Goal: Information Seeking & Learning: Learn about a topic

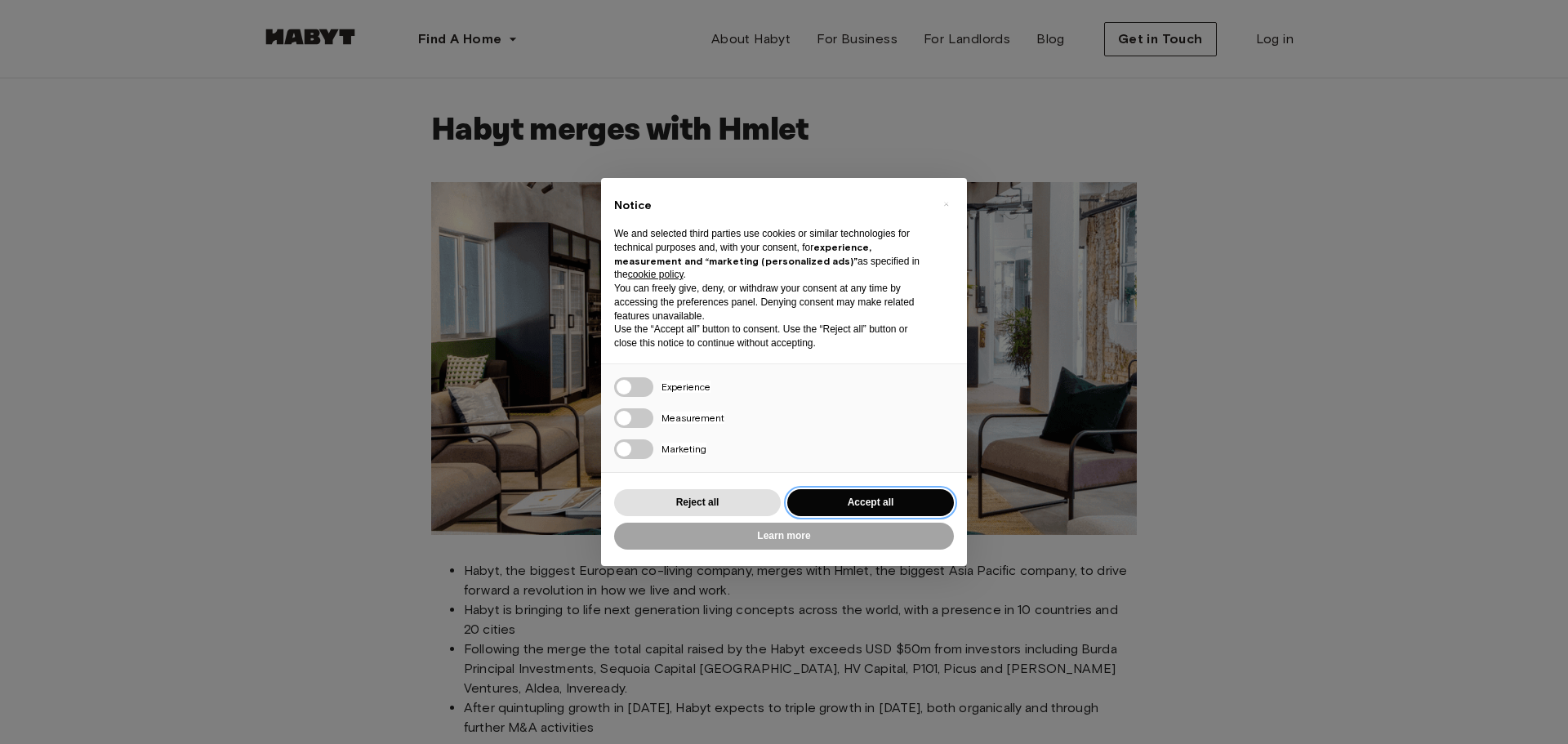
click at [846, 506] on button "Accept all" at bounding box center [870, 502] width 166 height 27
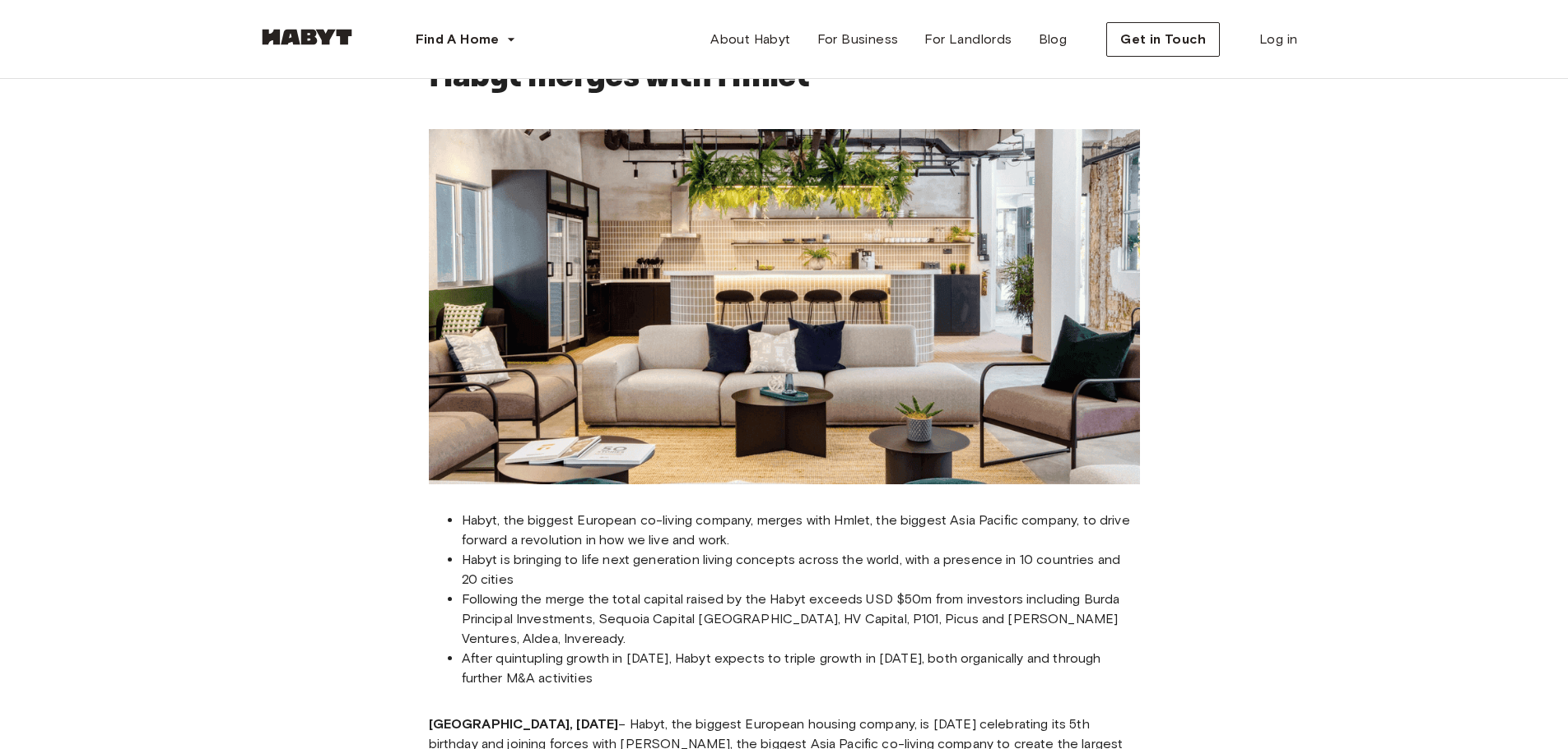
scroll to position [82, 0]
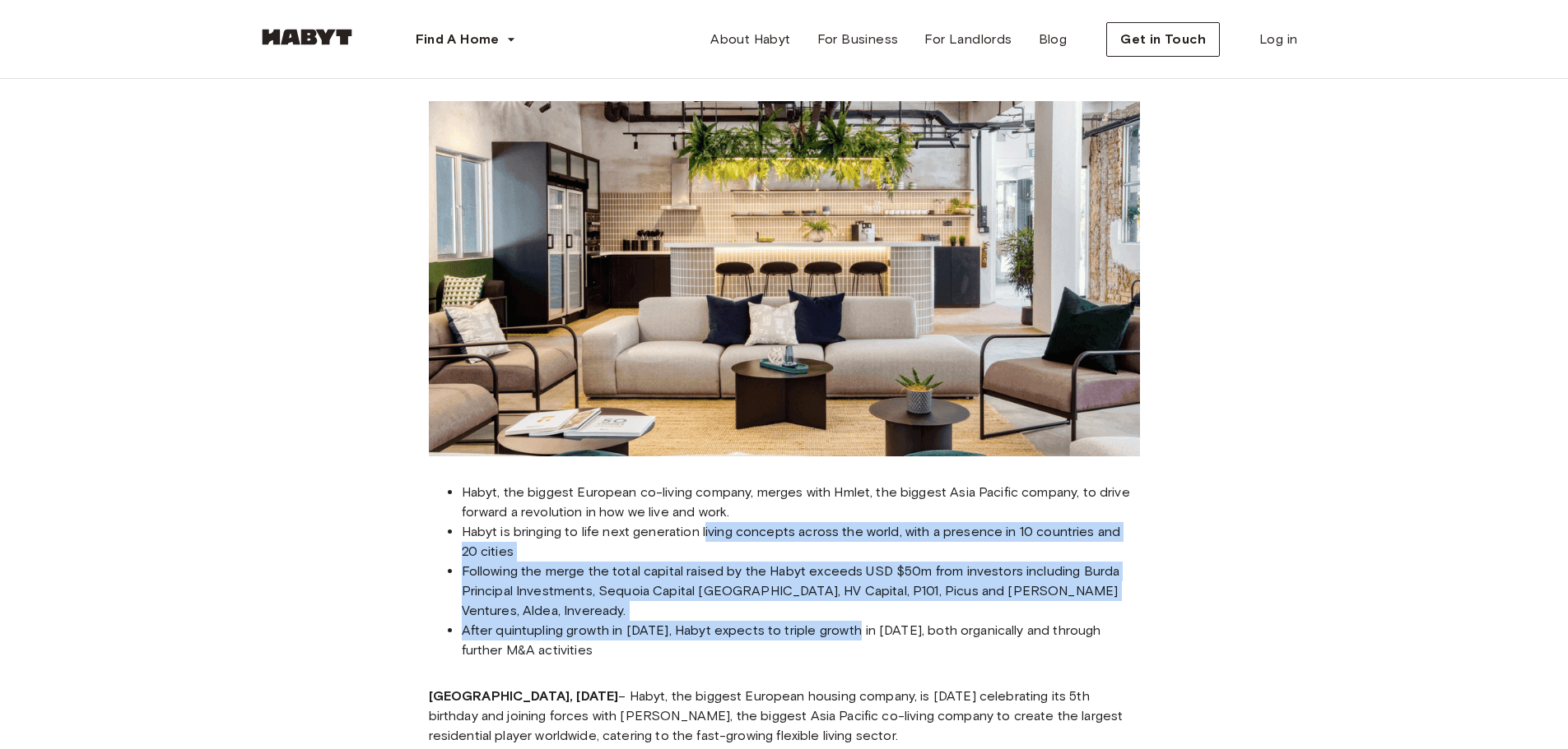
drag, startPoint x: 811, startPoint y: 580, endPoint x: 852, endPoint y: 605, distance: 48.0
click at [852, 605] on ul "Habyt, the biggest European co-living company, merges with Hmlet, the biggest A…" at bounding box center [784, 571] width 711 height 177
click at [614, 621] on li "After quintupling growth in [DATE], Habyt expects to triple growth in [DATE], b…" at bounding box center [801, 640] width 678 height 39
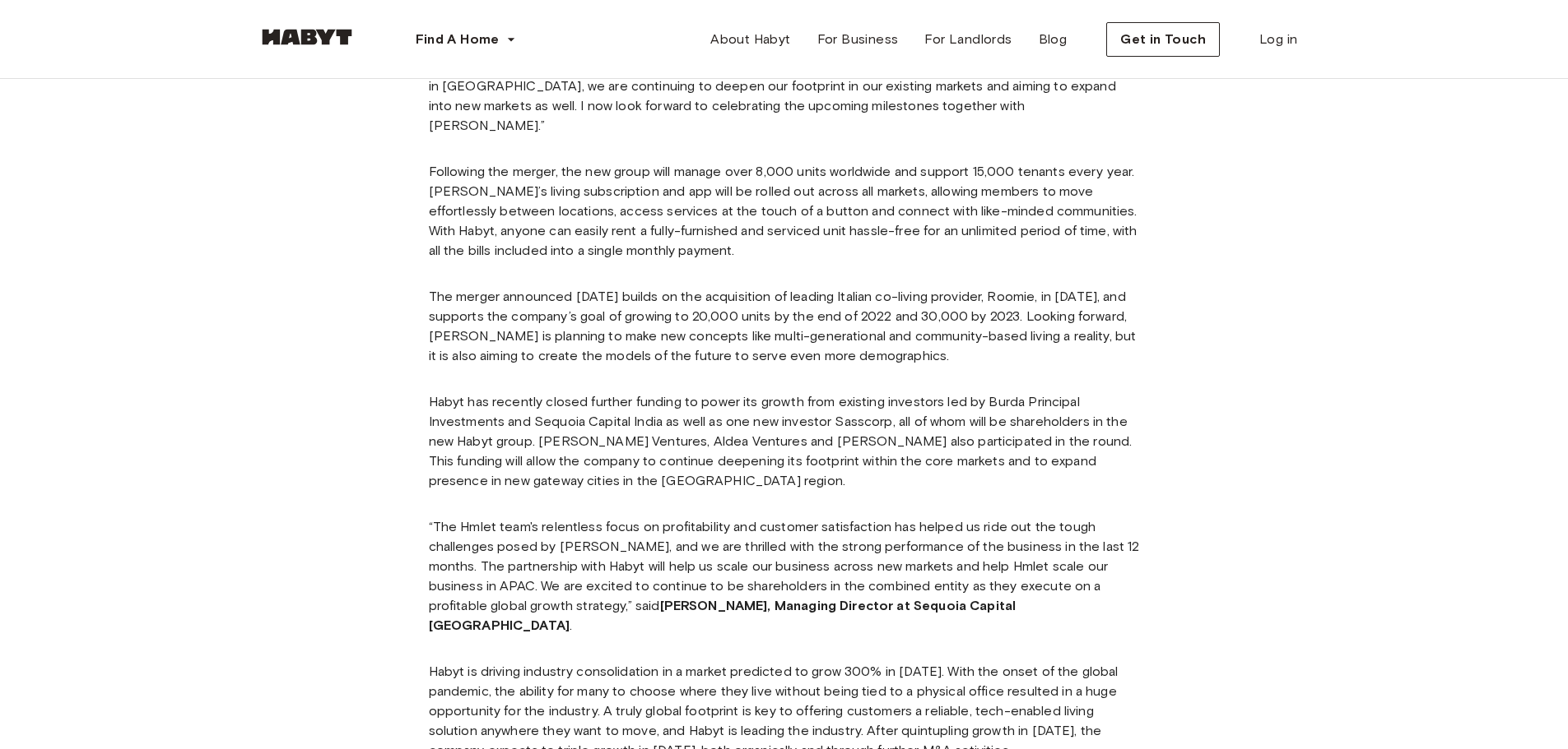
click at [699, 471] on div "Habyt merges with Hmlet Habyt, the biggest European co-living company, merges w…" at bounding box center [784, 17] width 711 height 1894
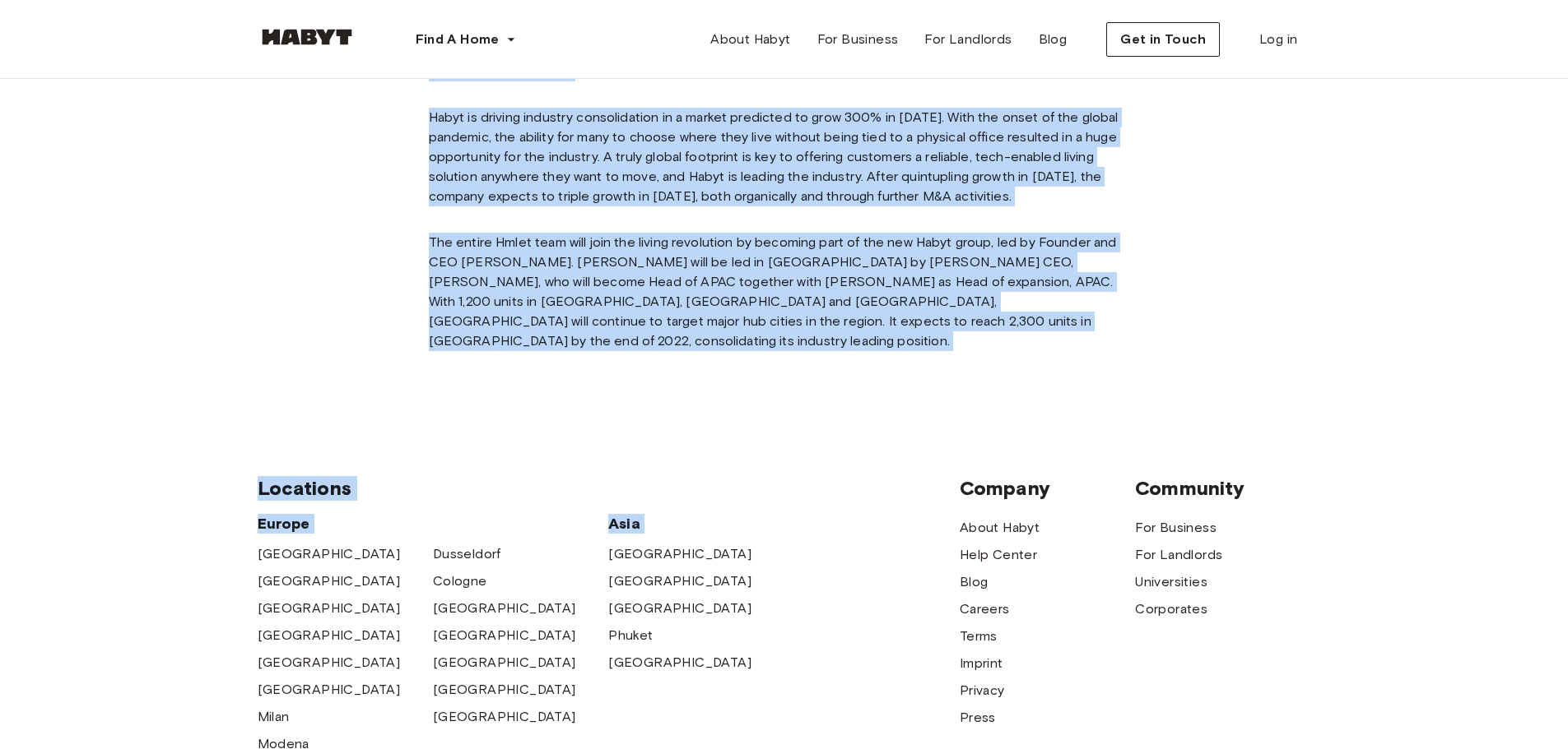
drag, startPoint x: 699, startPoint y: 471, endPoint x: 698, endPoint y: 462, distance: 9.1
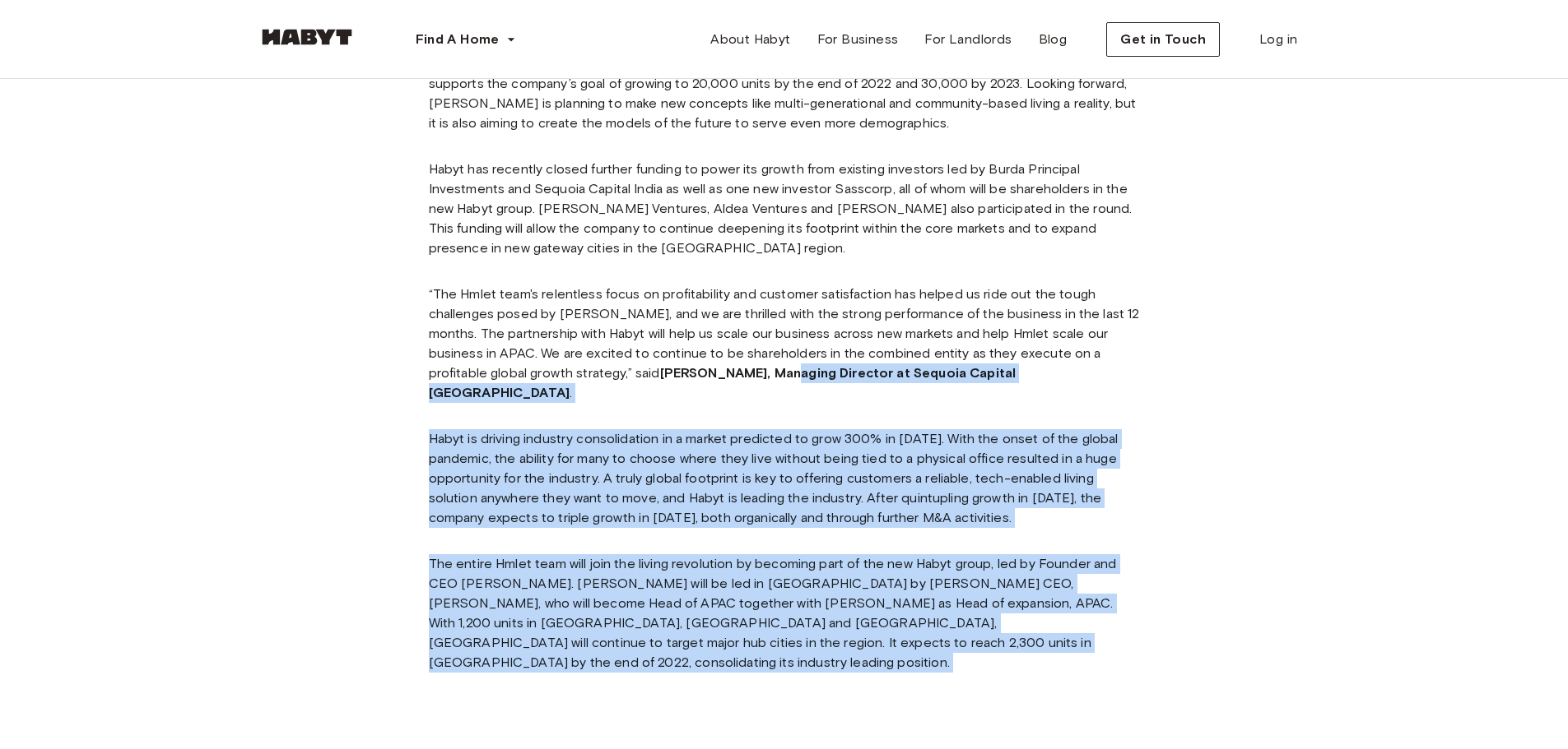
scroll to position [1233, 0]
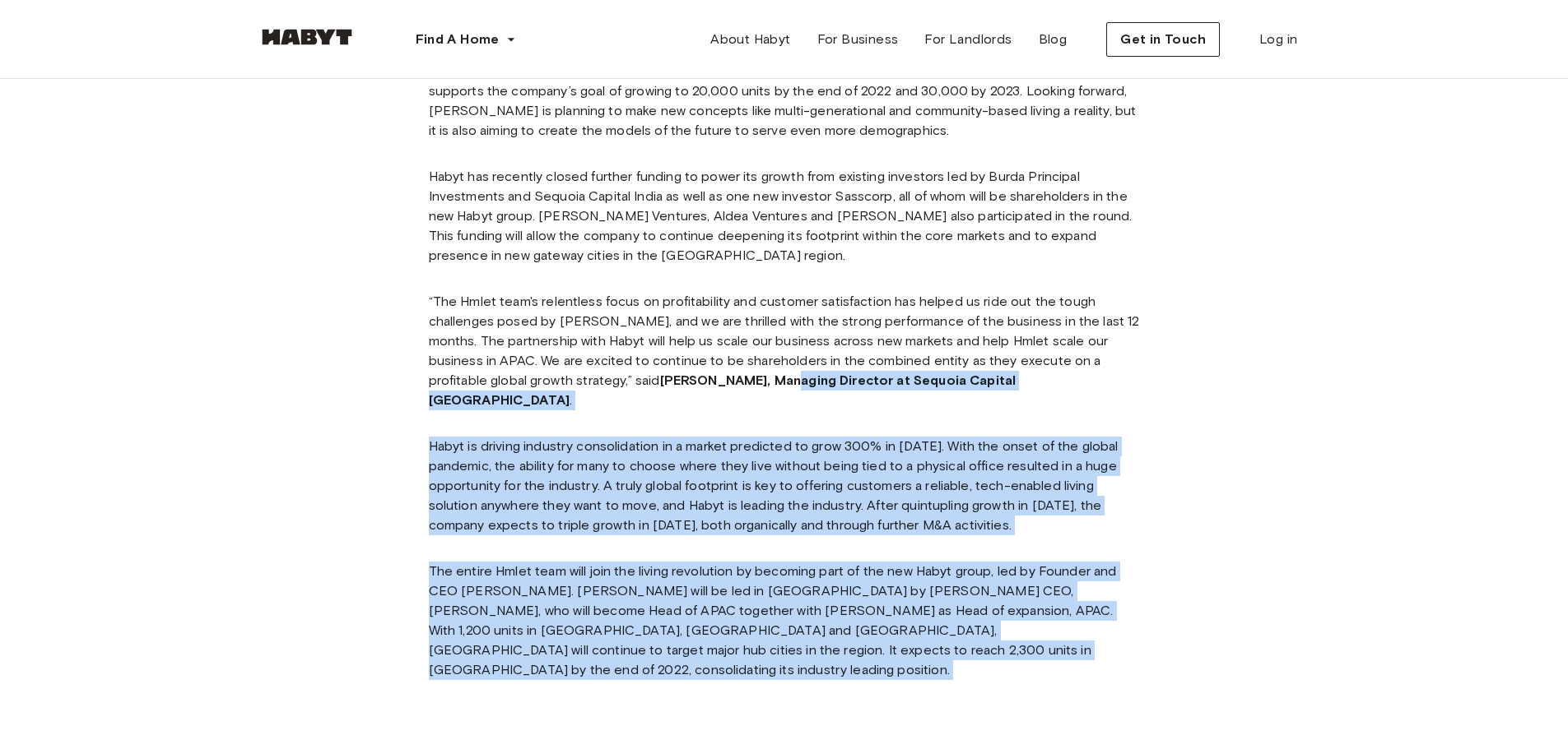
click at [746, 469] on p "Habyt is driving industry consolidation in a market predicted to grow 300% in […" at bounding box center [784, 485] width 711 height 99
click at [793, 564] on p "The entire Hmlet team will join the living revolution by becoming part of the n…" at bounding box center [784, 621] width 711 height 119
click at [789, 580] on p "The entire Hmlet team will join the living revolution by becoming part of the n…" at bounding box center [784, 621] width 711 height 119
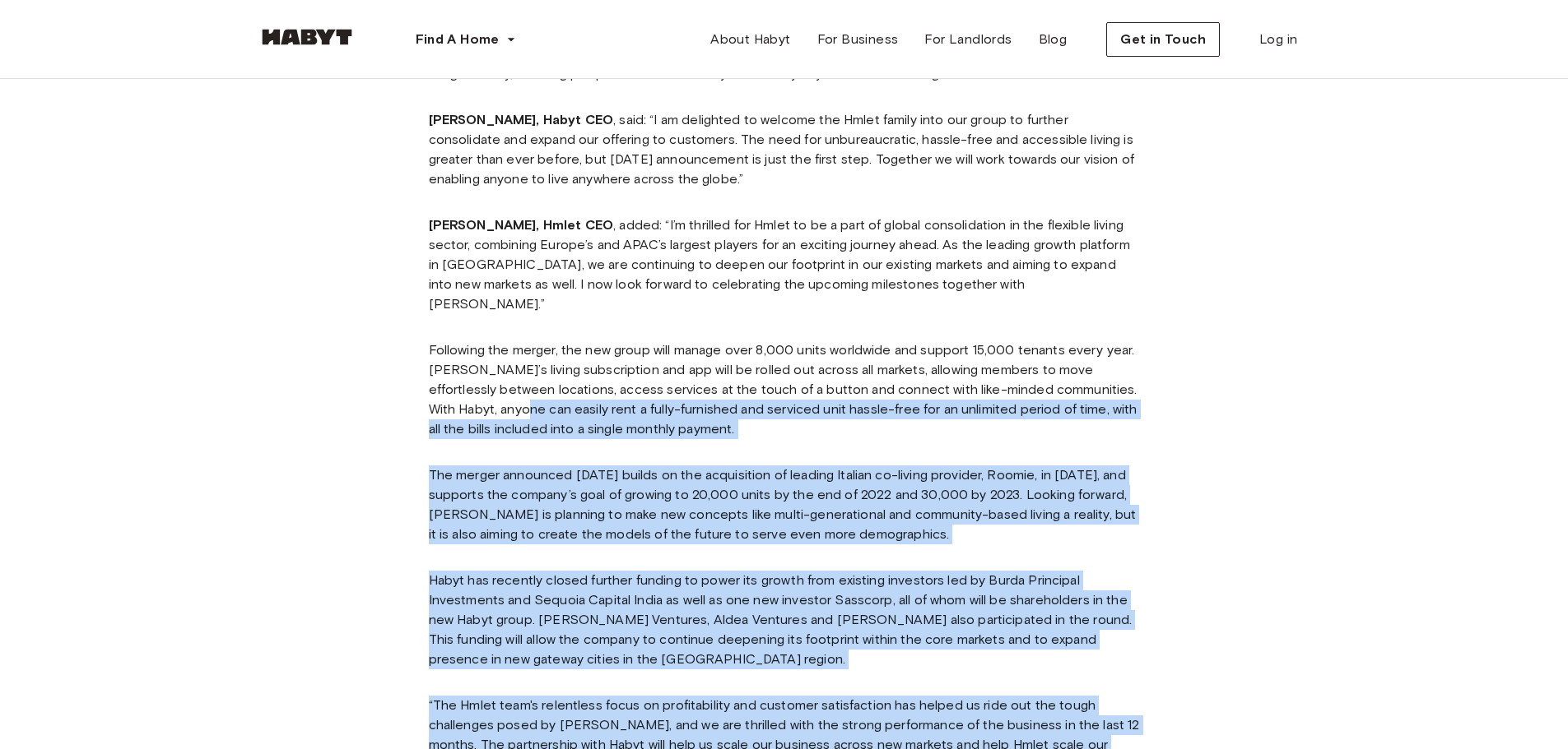
scroll to position [822, 0]
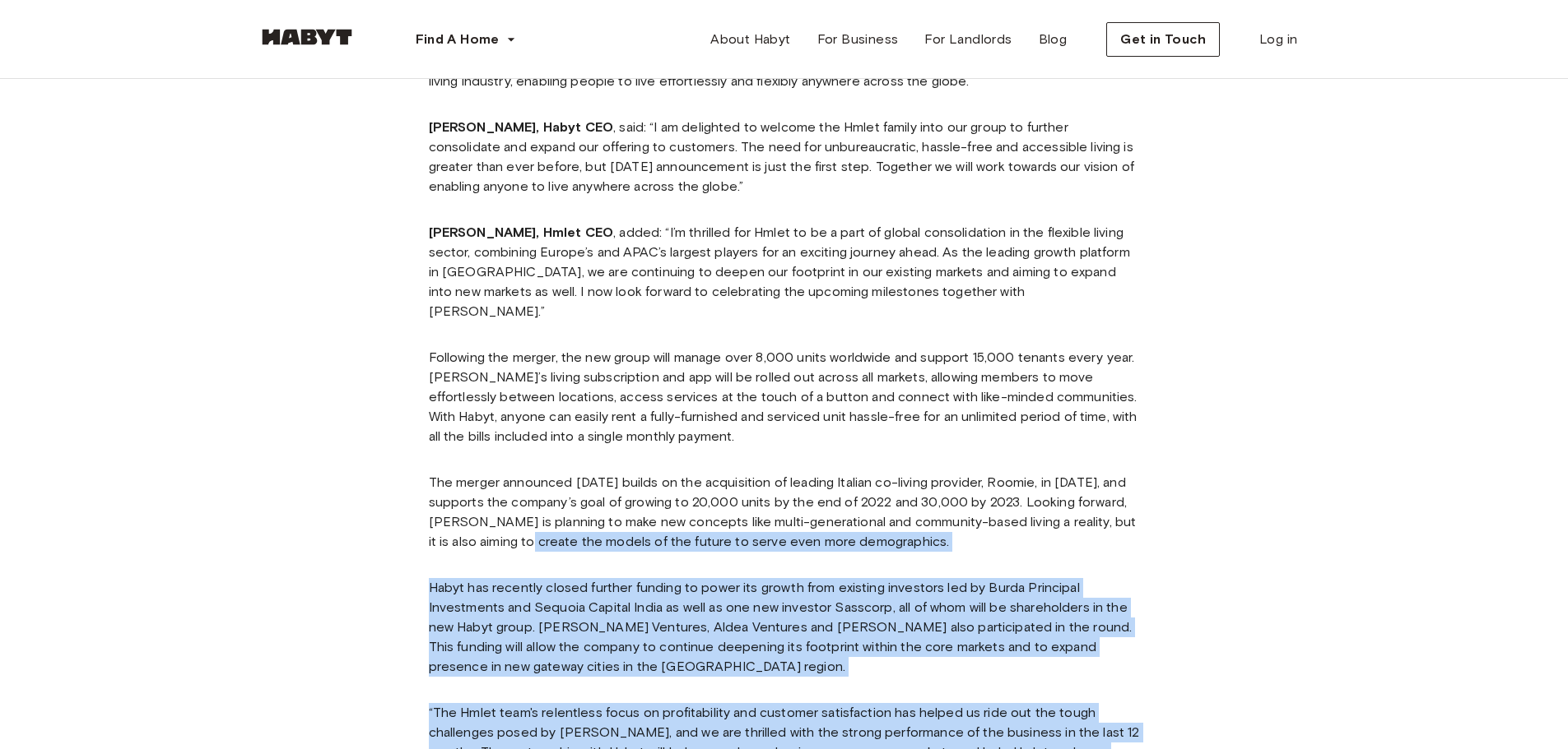
drag, startPoint x: 784, startPoint y: 584, endPoint x: 557, endPoint y: 492, distance: 244.9
click at [557, 492] on div "Habyt, the biggest European co-living company, merges with Hmlet, the biggest A…" at bounding box center [784, 416] width 711 height 1375
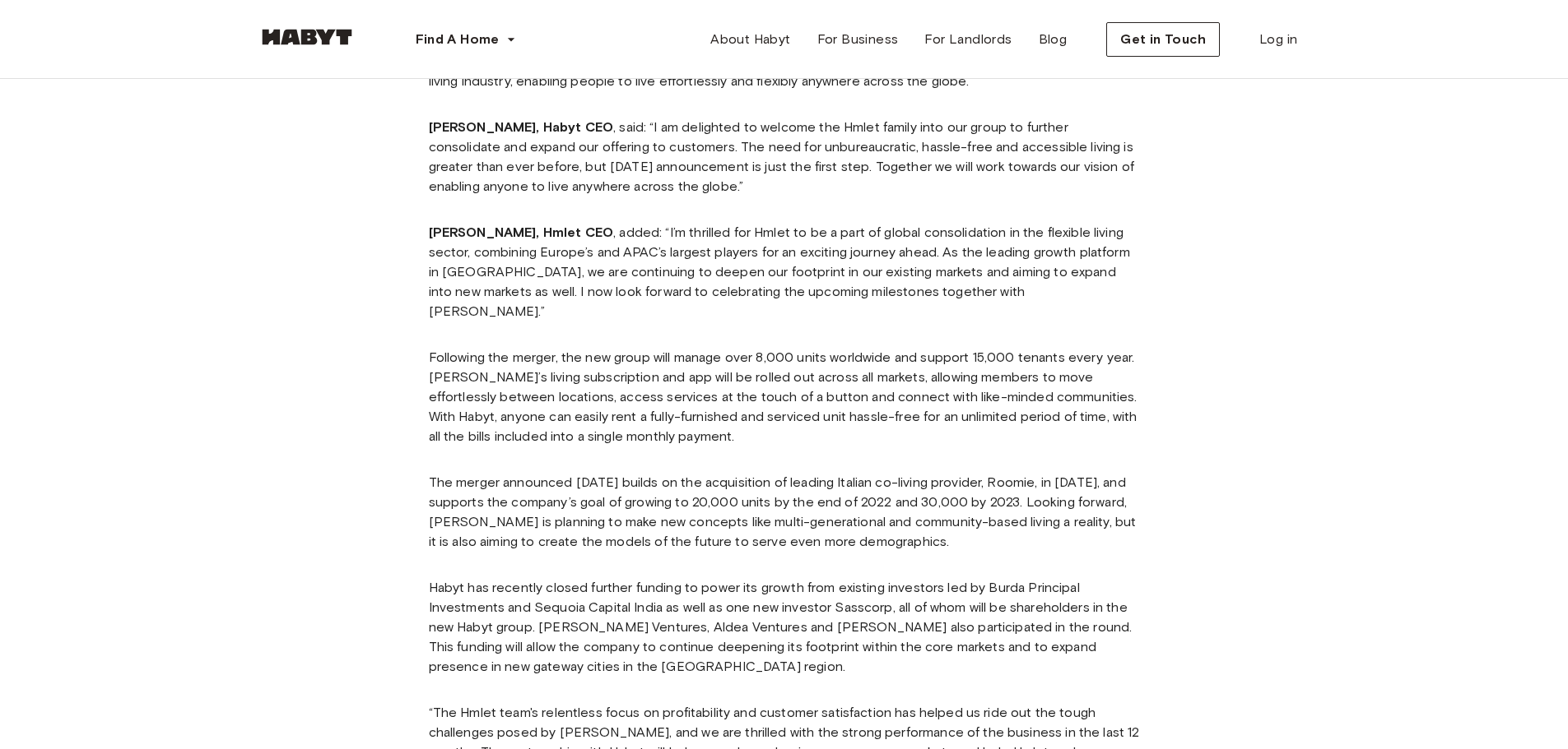
click at [564, 473] on p "The merger announced [DATE] builds on the acquisition of leading Italian co-liv…" at bounding box center [784, 512] width 711 height 79
click at [571, 473] on p "The merger announced [DATE] builds on the acquisition of leading Italian co-liv…" at bounding box center [784, 512] width 711 height 79
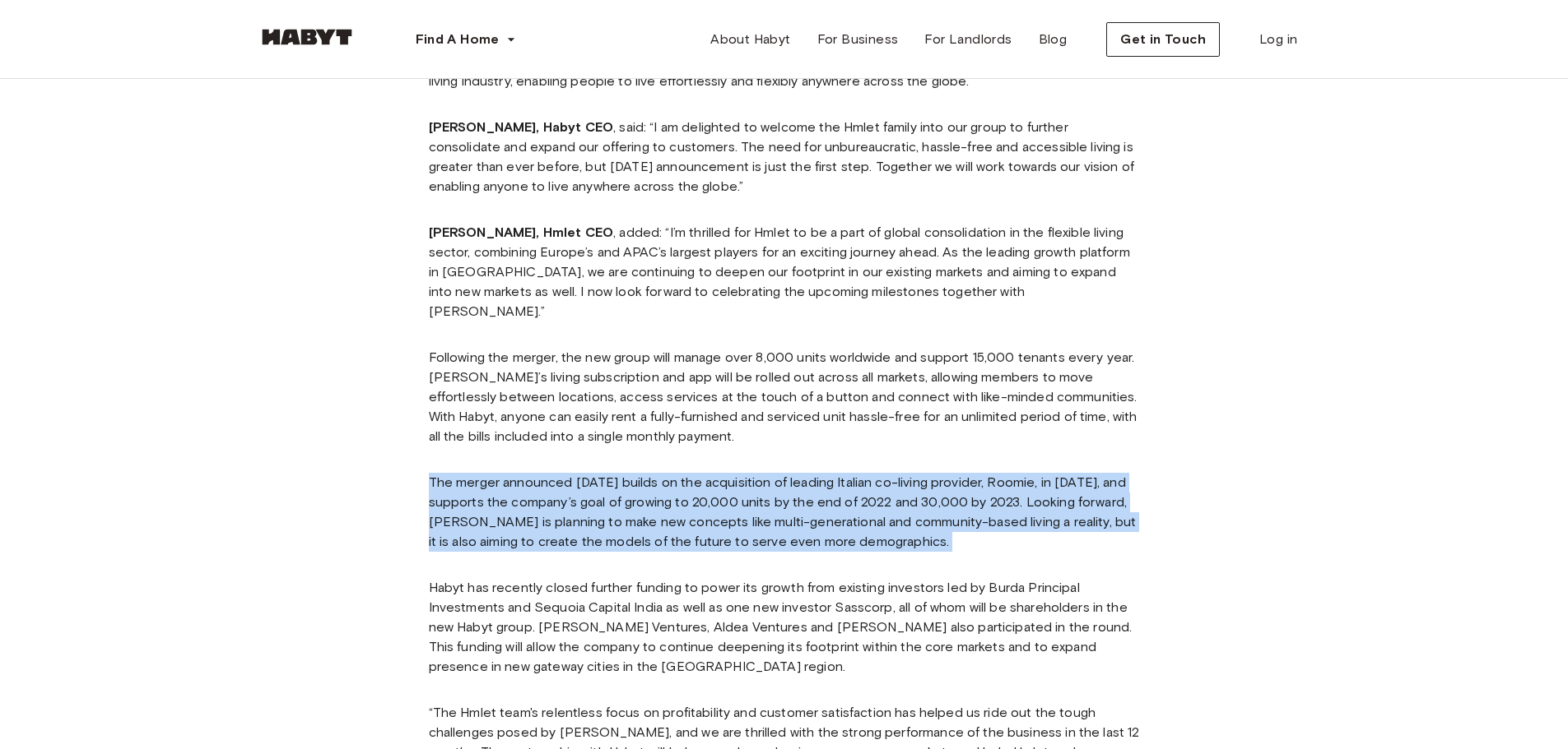
click at [571, 473] on p "The merger announced [DATE] builds on the acquisition of leading Italian co-liv…" at bounding box center [784, 512] width 711 height 79
click at [701, 473] on p "The merger announced [DATE] builds on the acquisition of leading Italian co-liv…" at bounding box center [784, 512] width 711 height 79
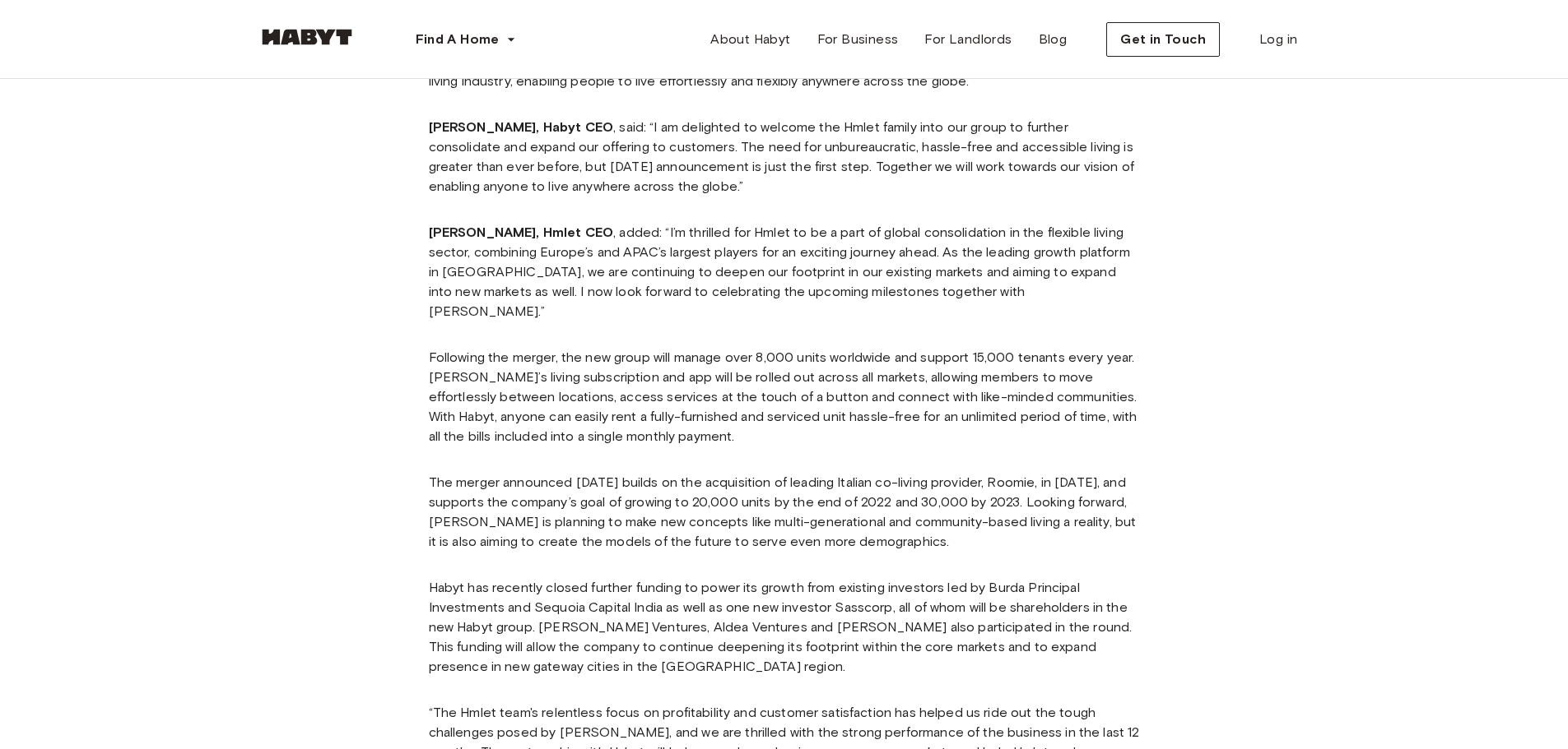
click at [746, 388] on p "Following the merger, the new group will manage over 8,000 units worldwide and …" at bounding box center [784, 397] width 711 height 99
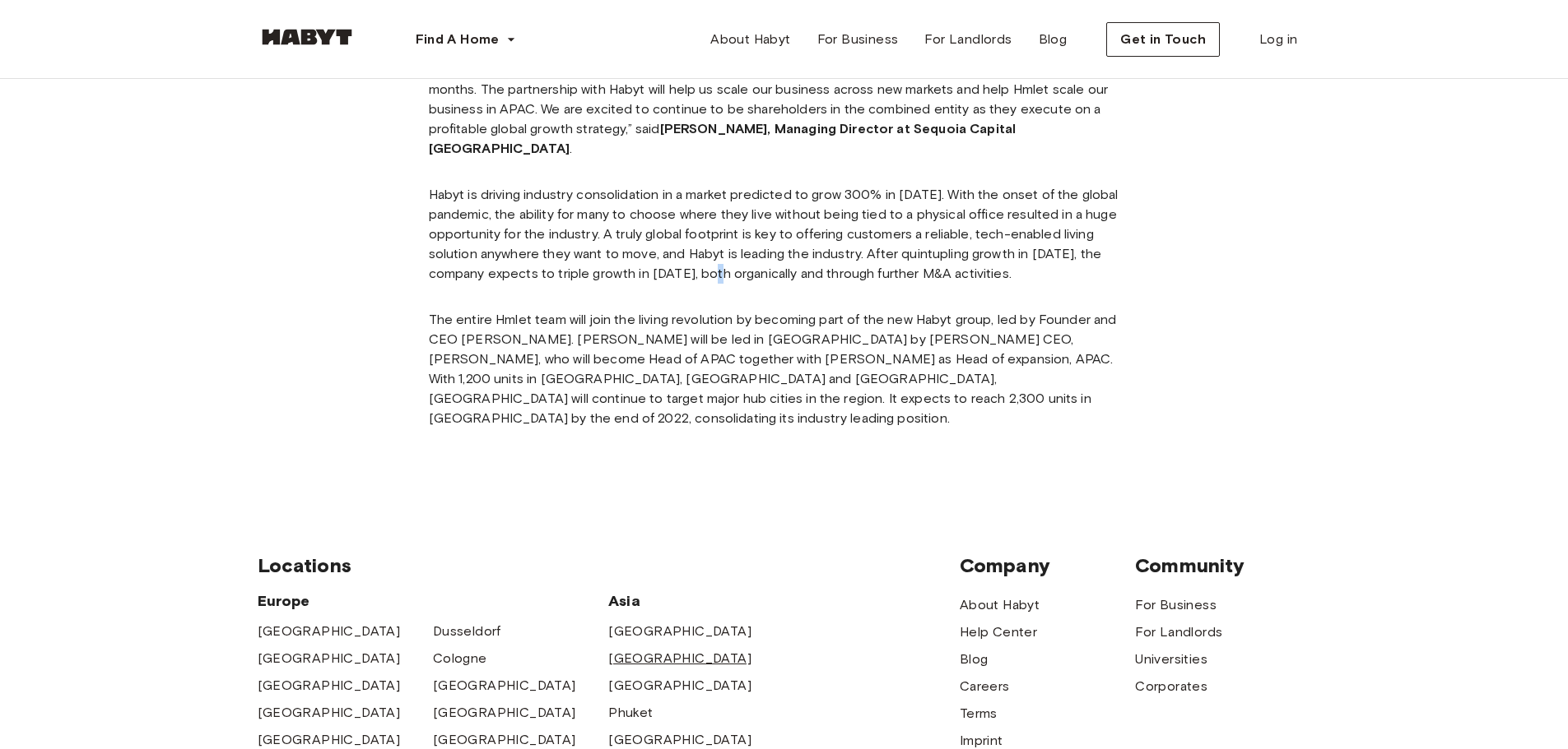
scroll to position [1493, 0]
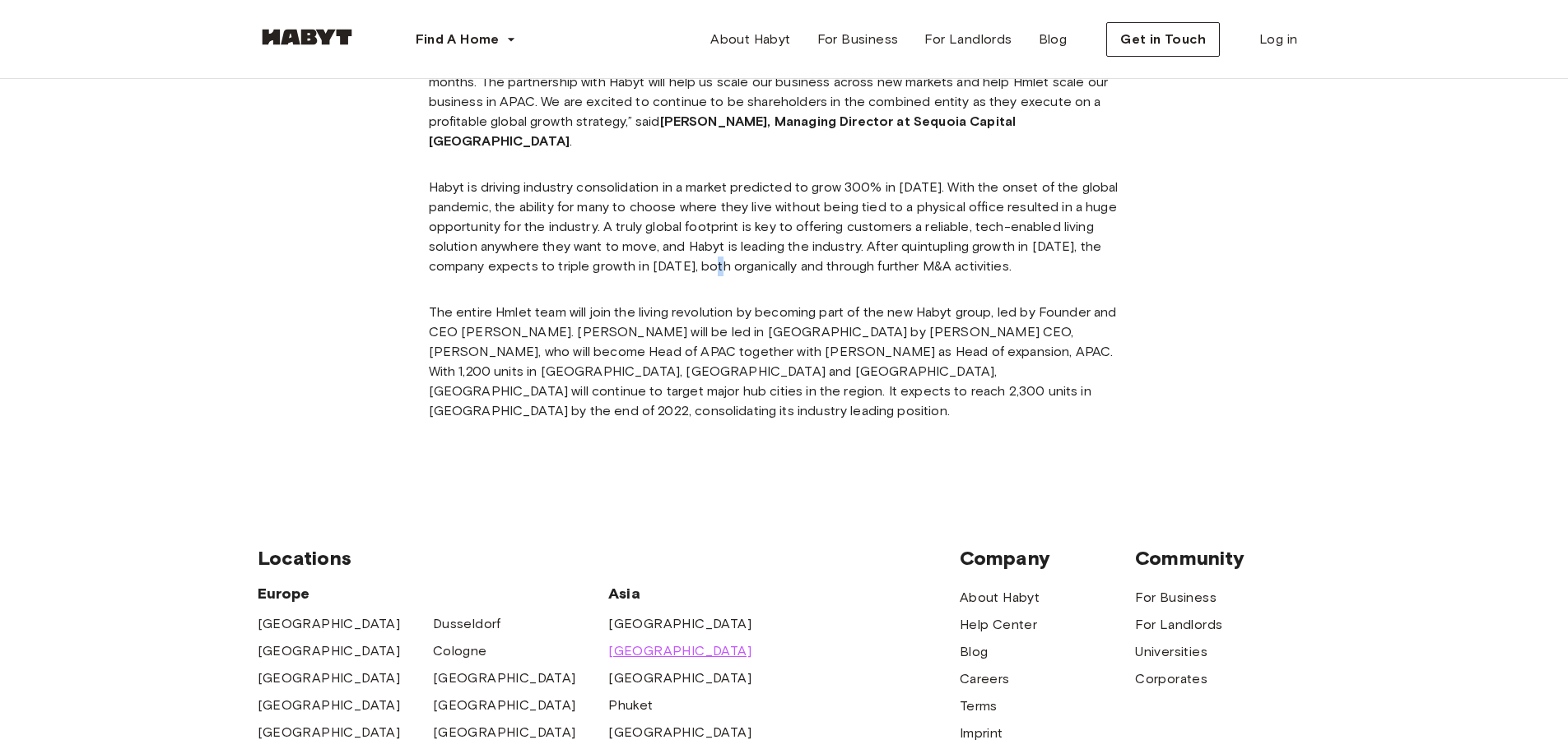
click at [654, 642] on span "[GEOGRAPHIC_DATA]" at bounding box center [680, 651] width 143 height 20
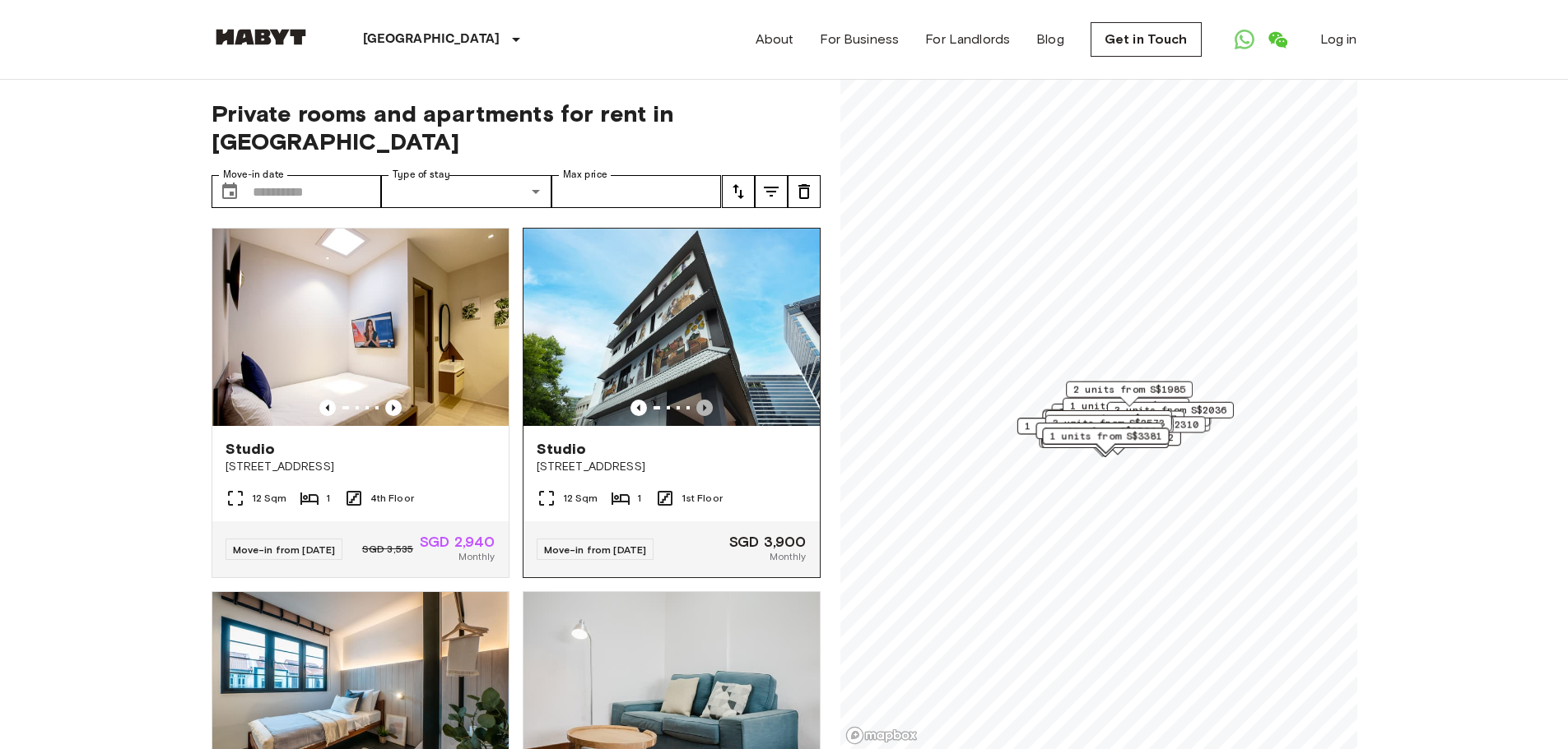
click at [696, 400] on icon "Previous image" at bounding box center [704, 408] width 17 height 17
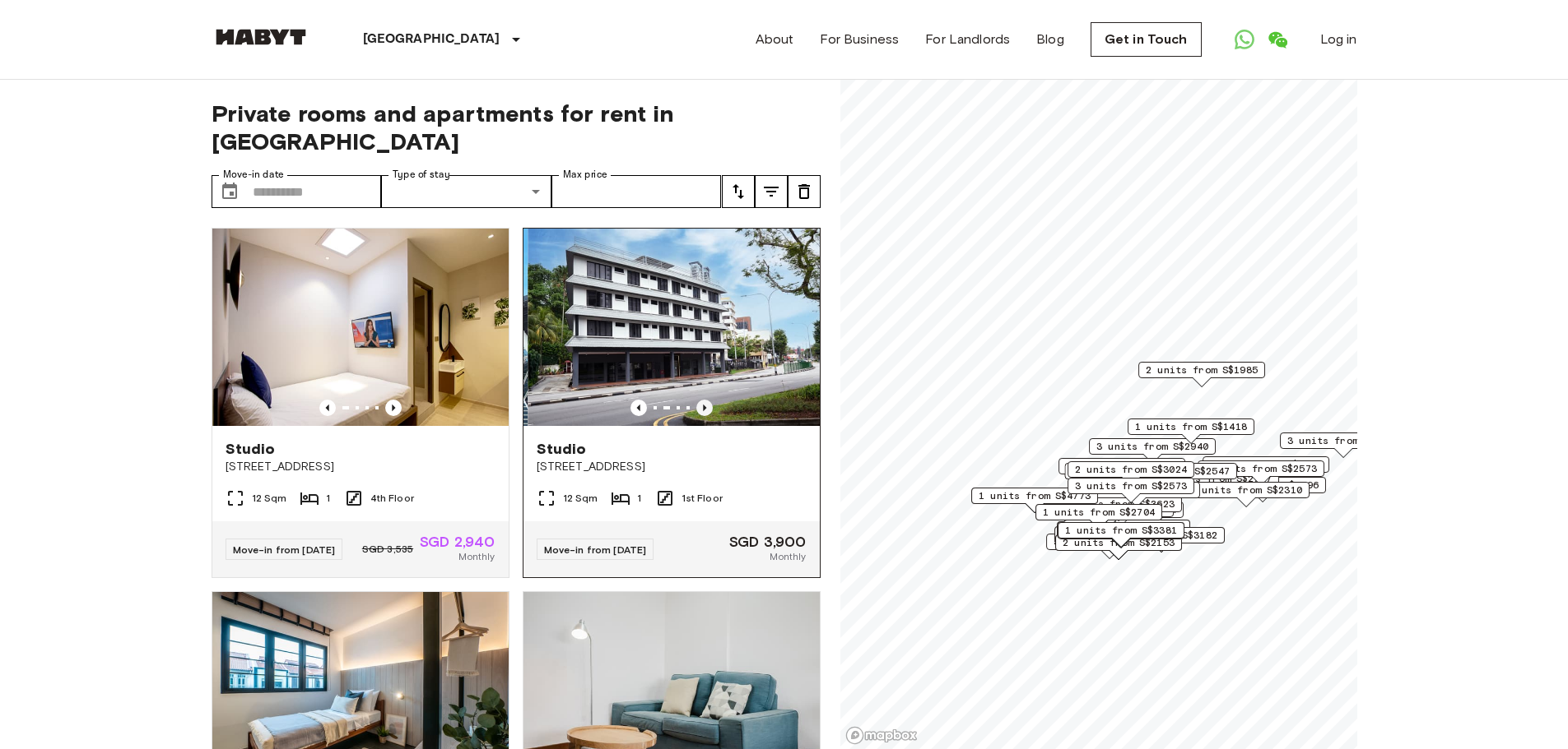
click at [696, 400] on icon "Previous image" at bounding box center [704, 408] width 17 height 17
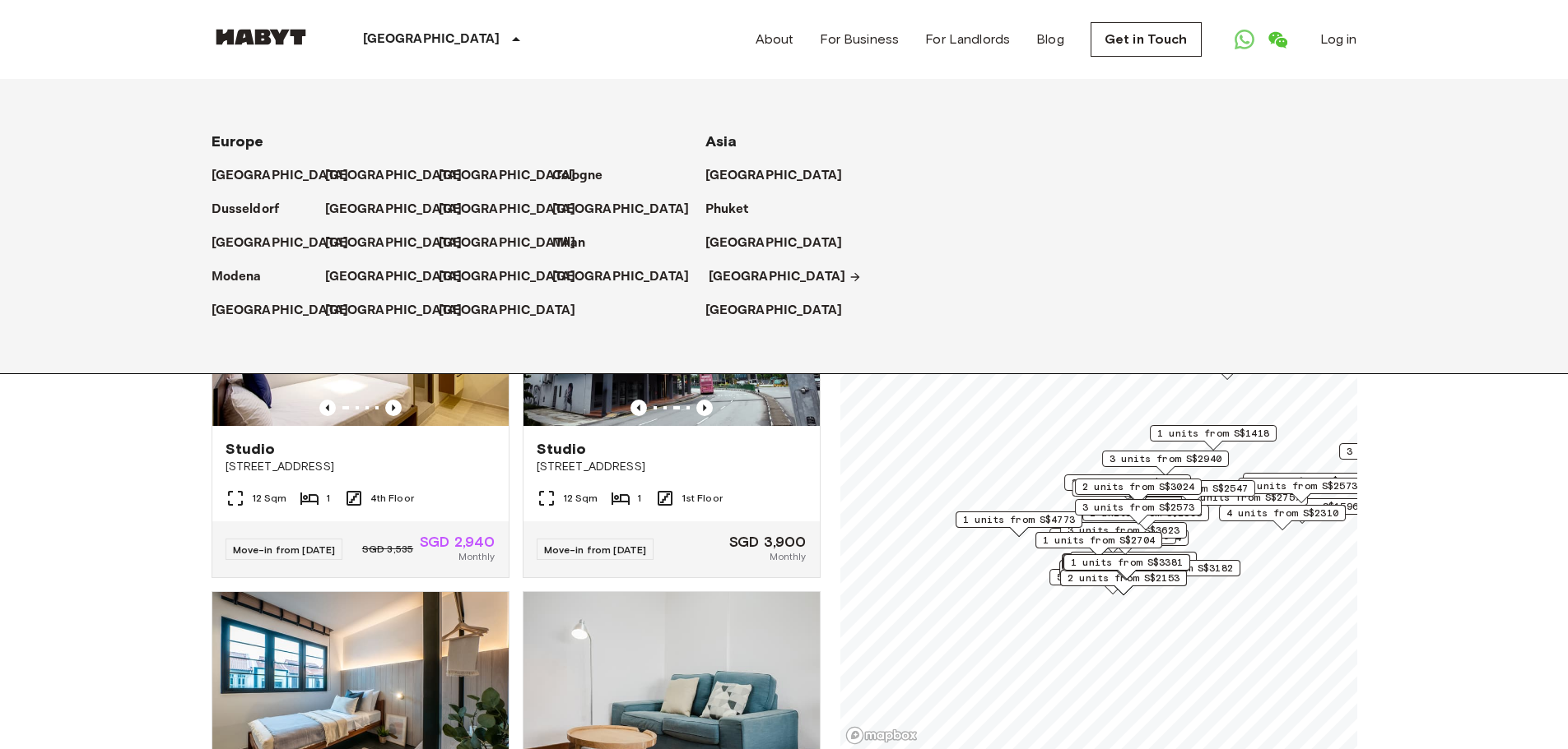
click at [722, 282] on p "[GEOGRAPHIC_DATA]" at bounding box center [777, 277] width 137 height 20
click at [747, 278] on p "[GEOGRAPHIC_DATA]" at bounding box center [777, 277] width 137 height 20
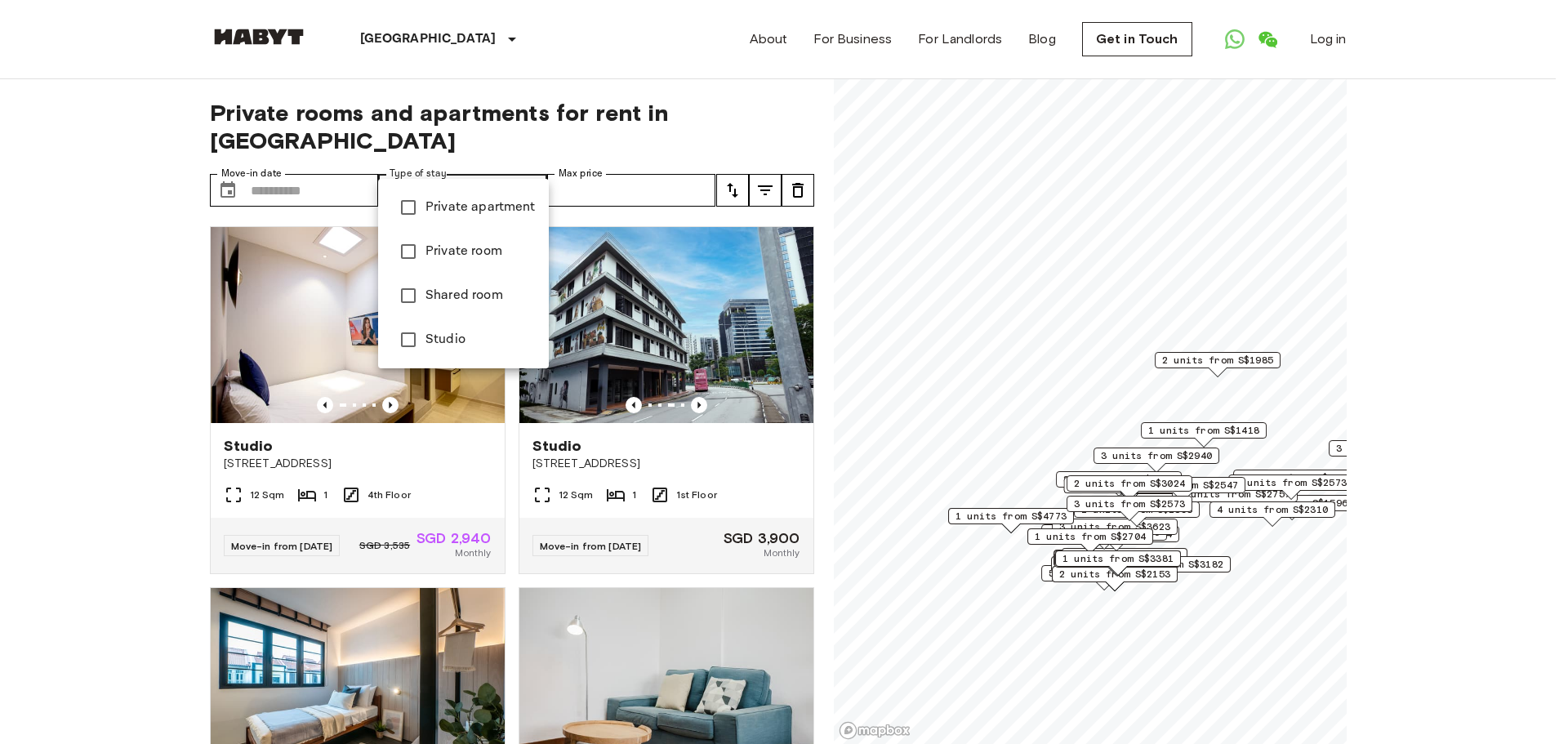
click at [140, 261] on div at bounding box center [784, 372] width 1568 height 744
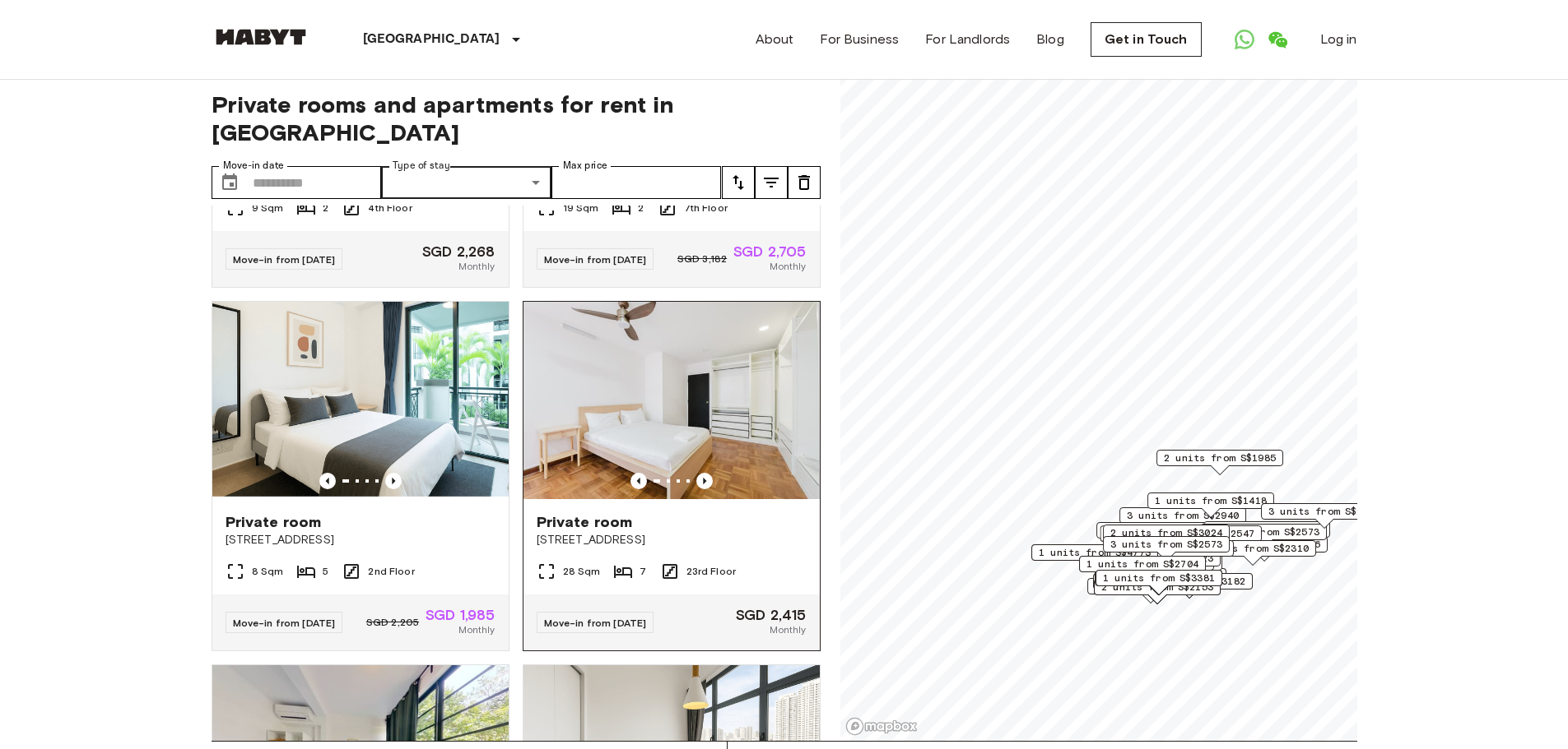
scroll to position [1398, 0]
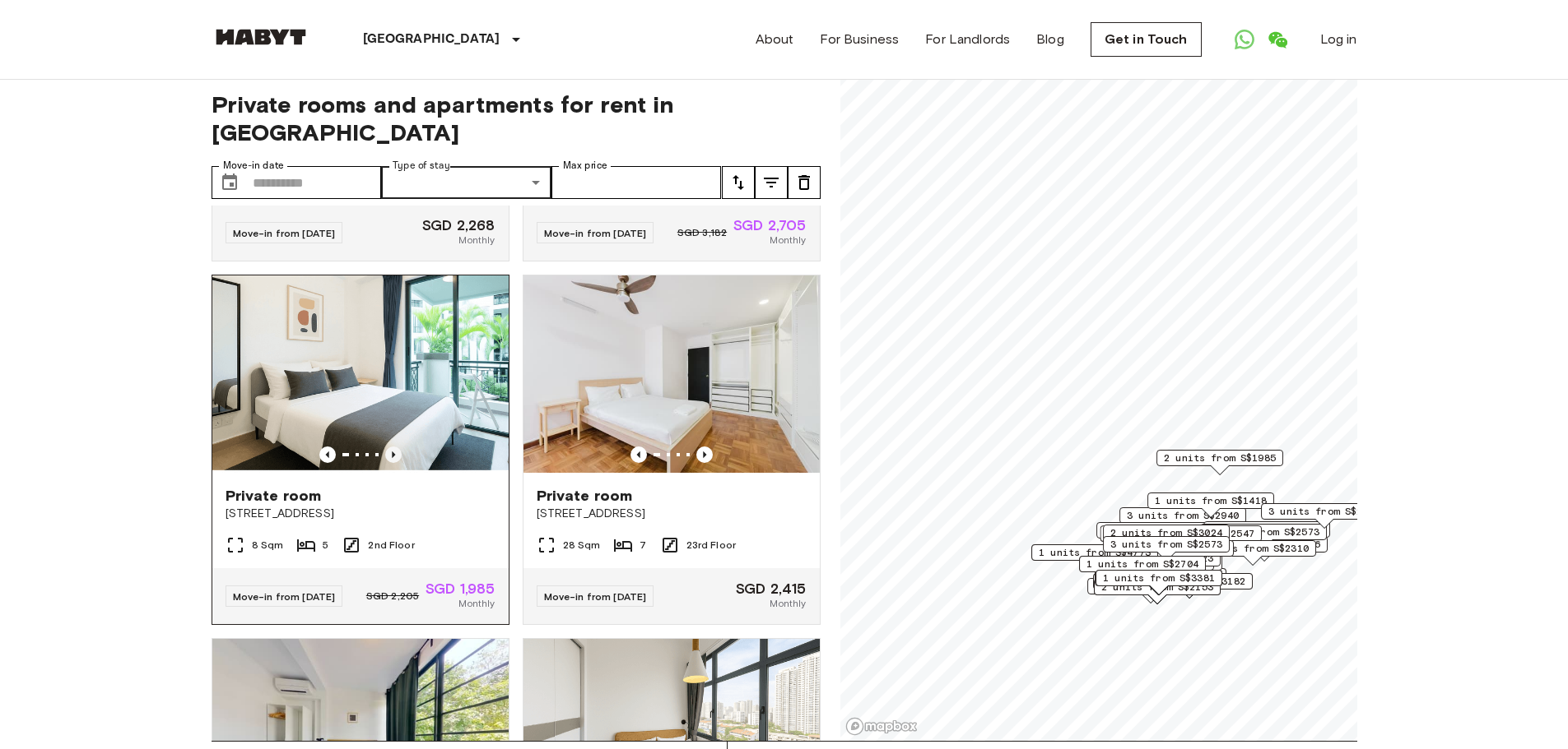
click at [394, 463] on icon "Previous image" at bounding box center [393, 455] width 17 height 17
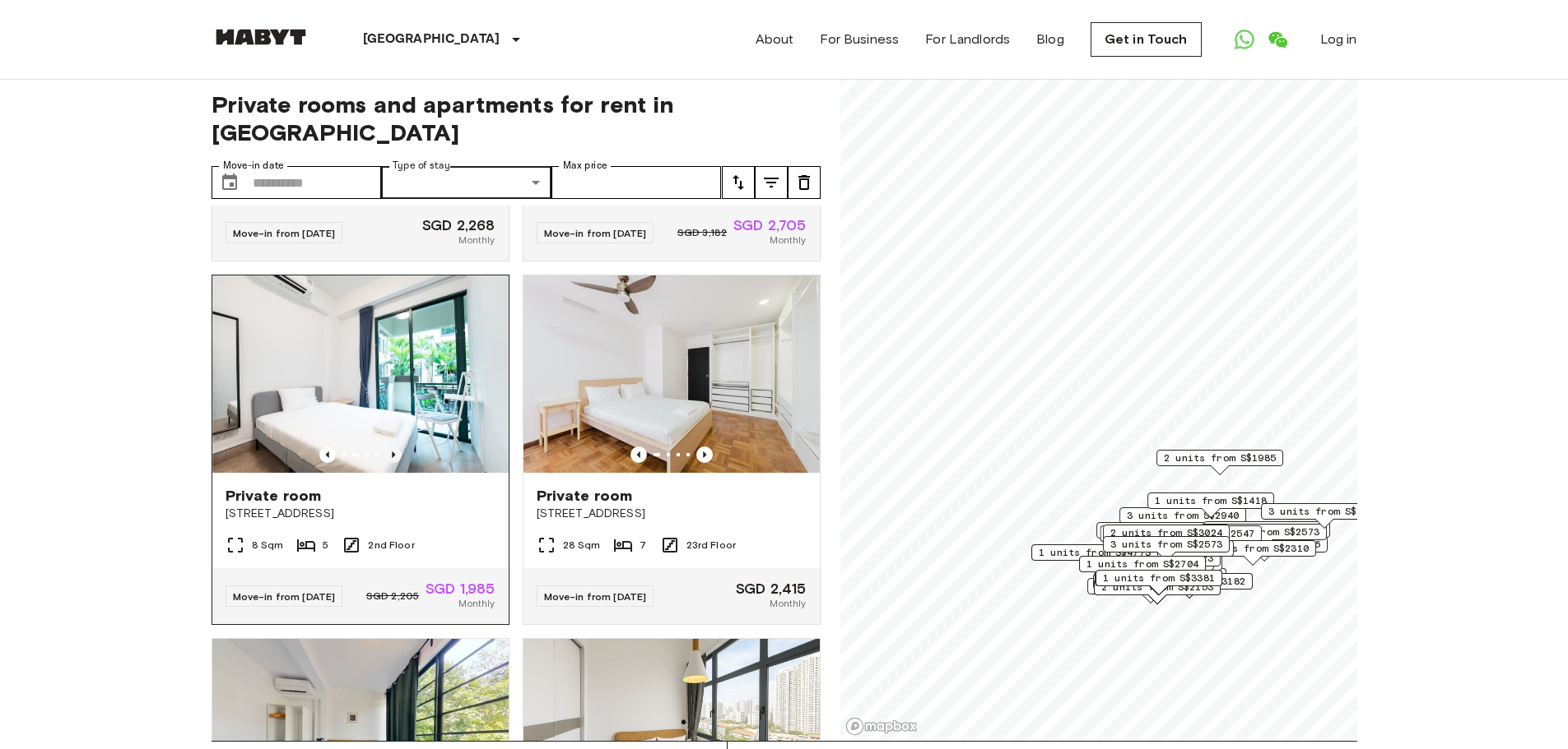
click at [394, 463] on icon "Previous image" at bounding box center [393, 455] width 17 height 17
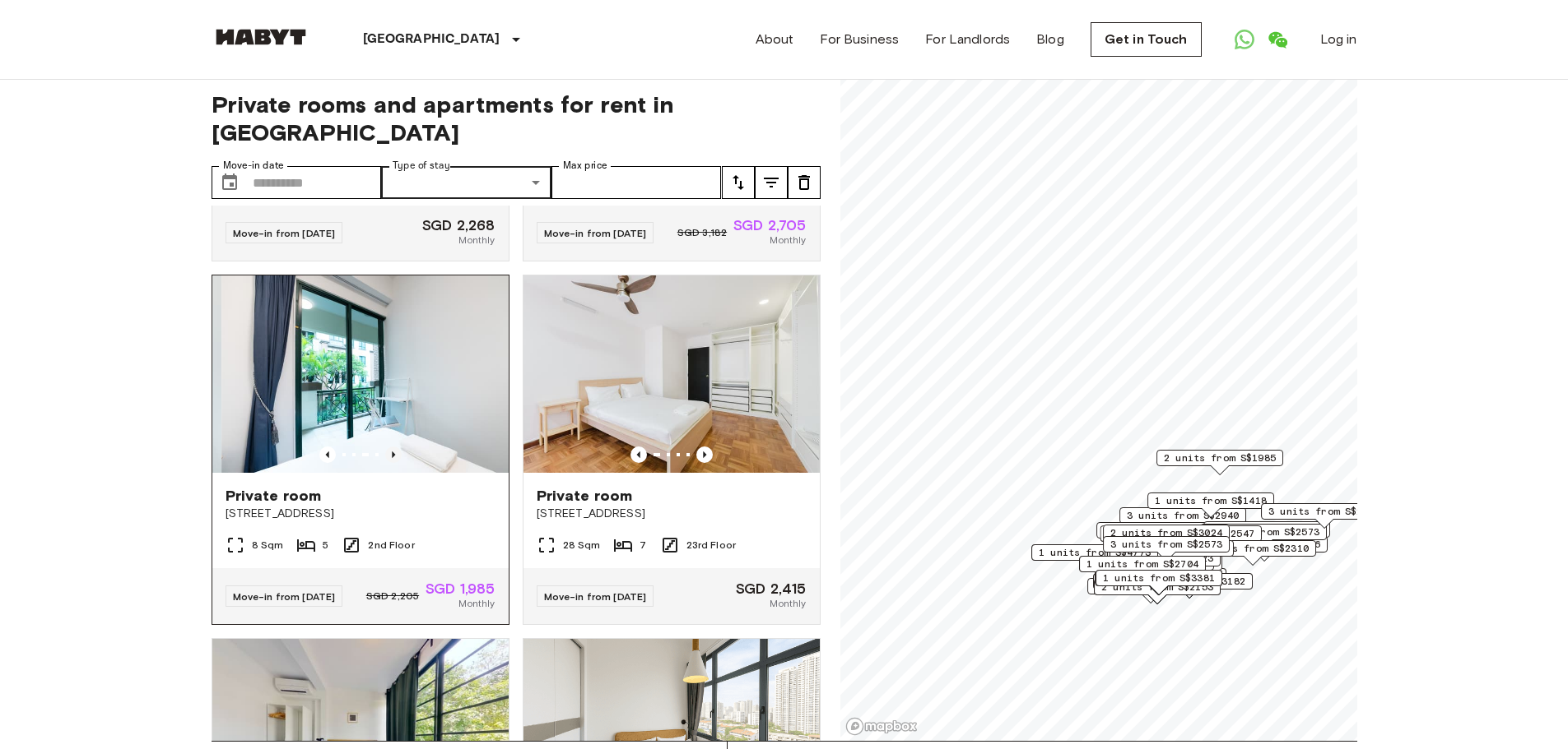
click at [394, 463] on icon "Previous image" at bounding box center [393, 455] width 17 height 17
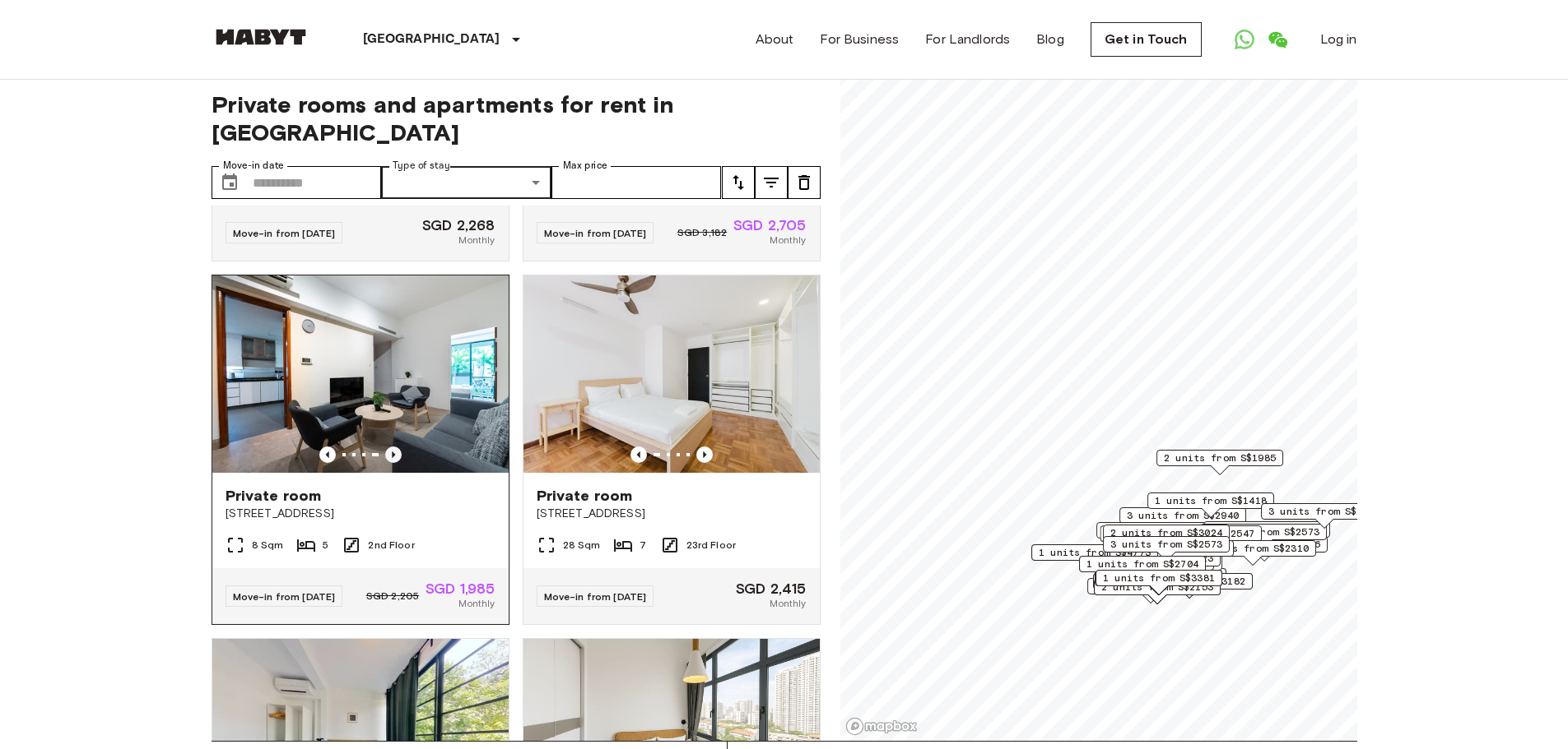
click at [394, 463] on icon "Previous image" at bounding box center [393, 455] width 17 height 17
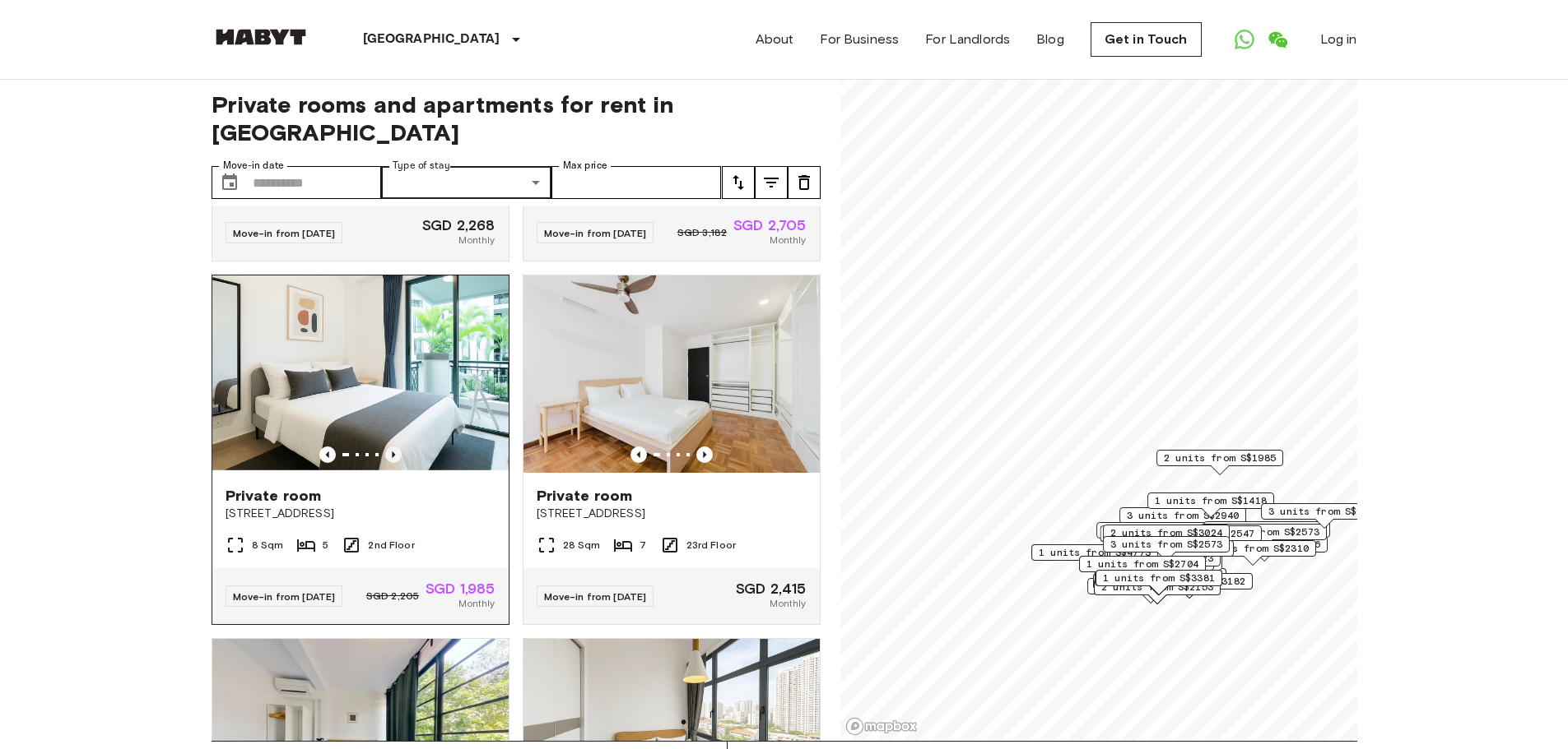
click at [385, 463] on icon "Previous image" at bounding box center [393, 455] width 17 height 17
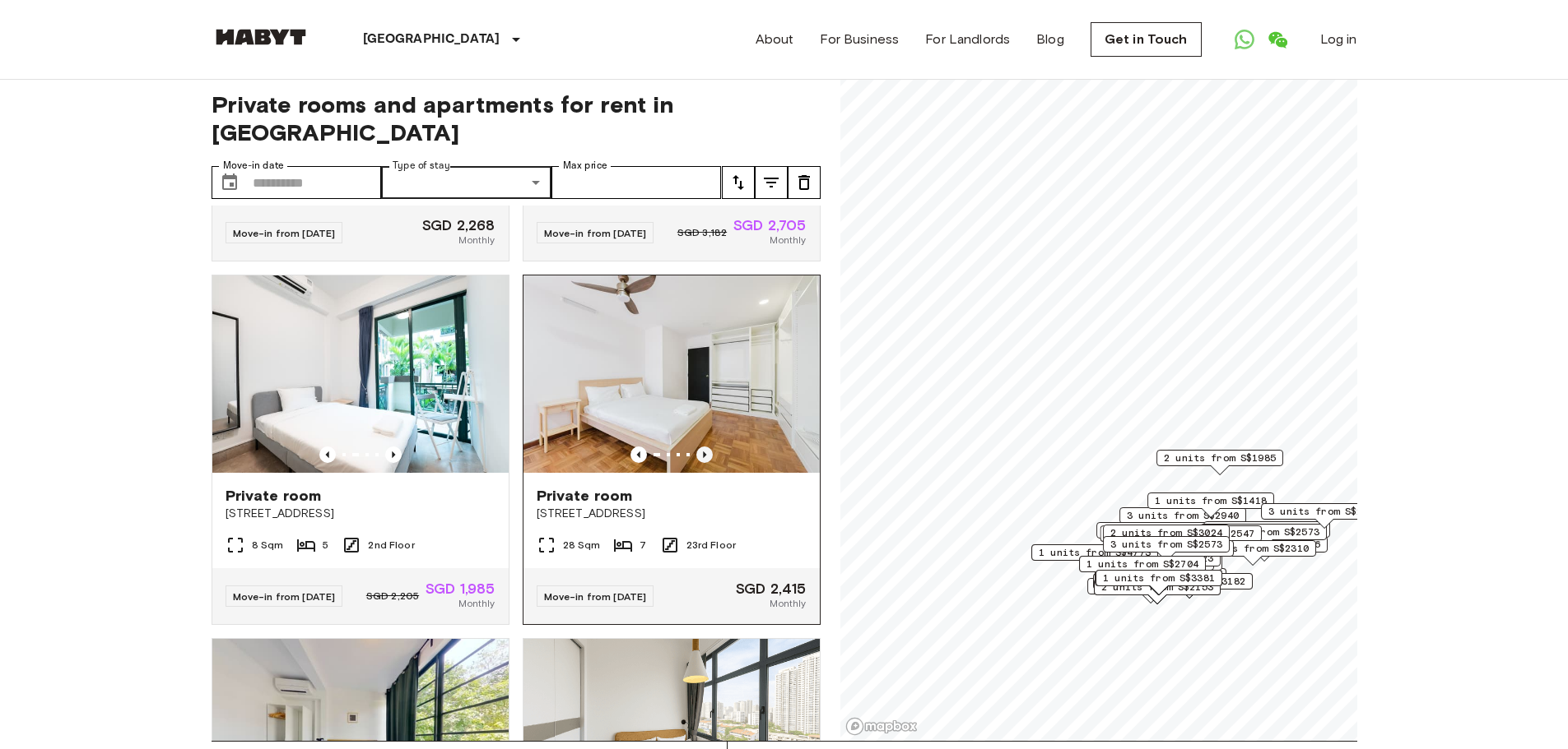
click at [696, 463] on icon "Previous image" at bounding box center [704, 455] width 17 height 17
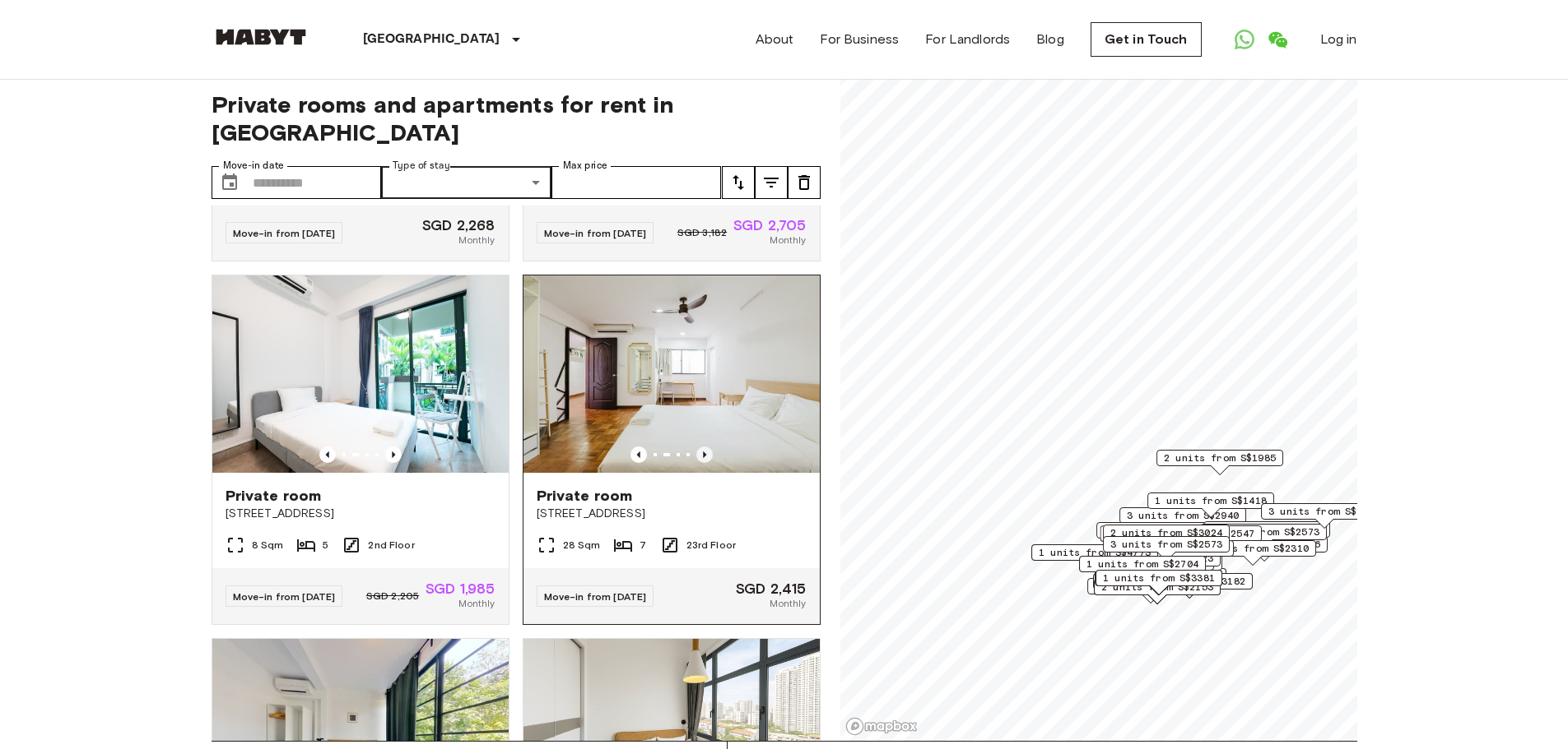
click at [696, 463] on icon "Previous image" at bounding box center [704, 455] width 17 height 17
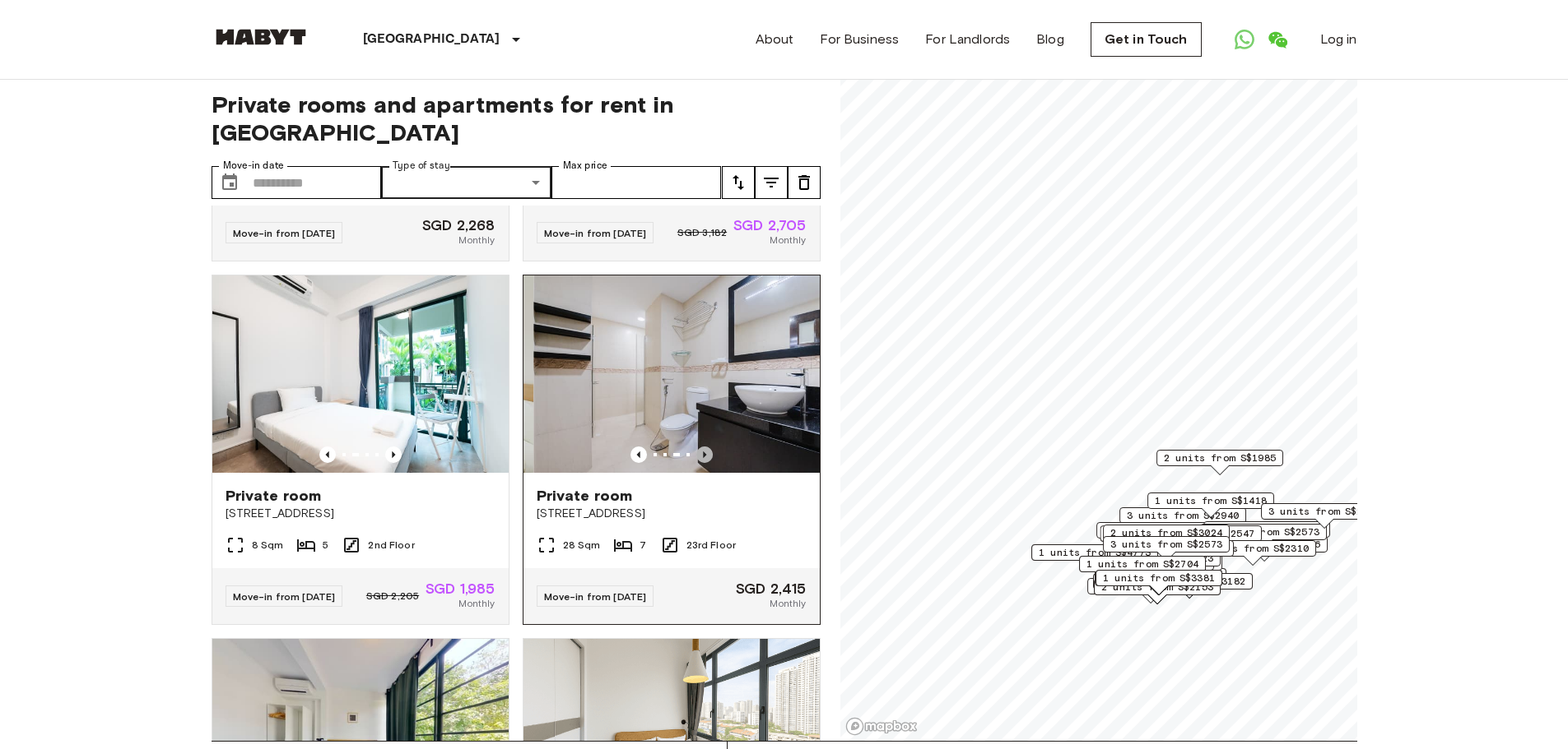
click at [696, 463] on icon "Previous image" at bounding box center [704, 455] width 17 height 17
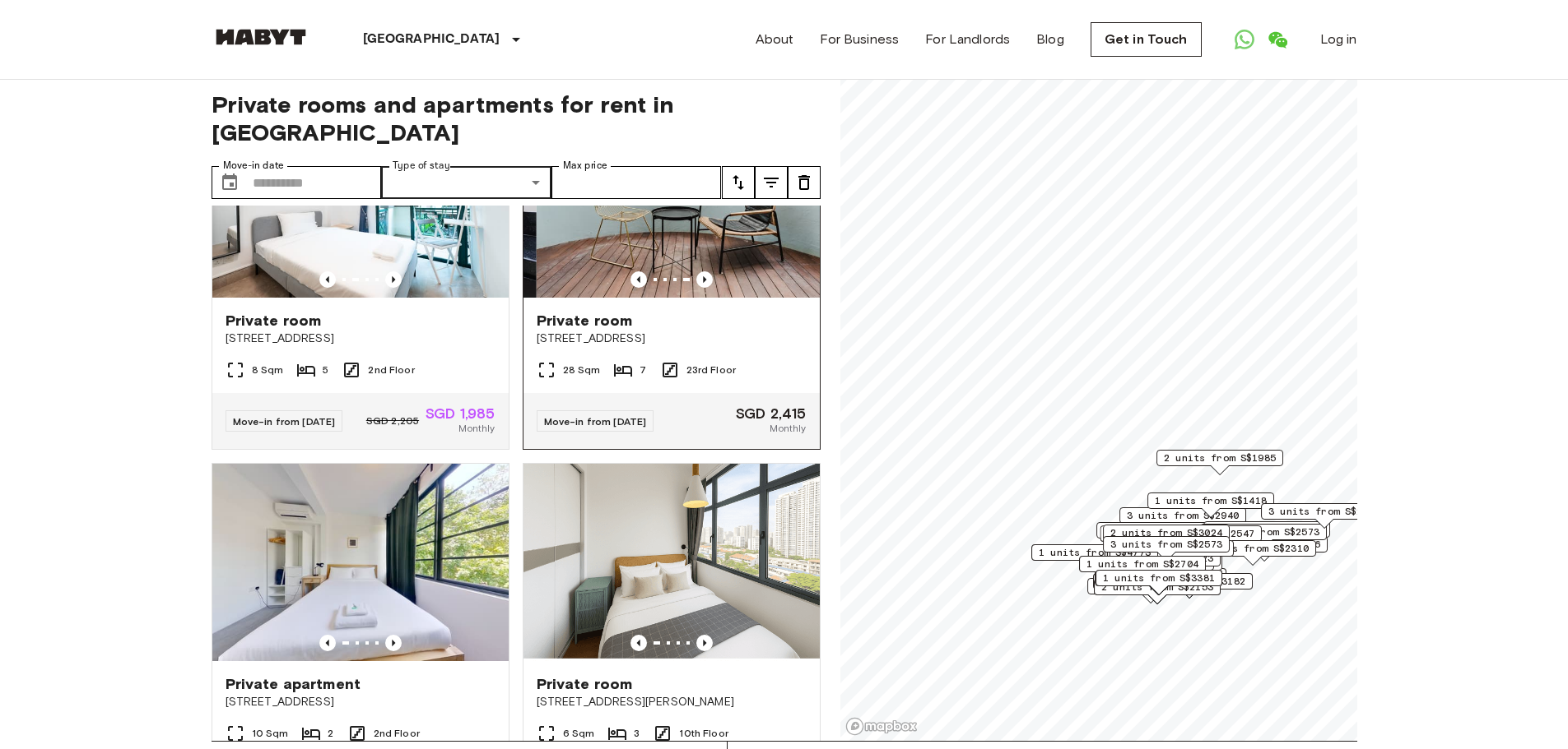
scroll to position [1892, 0]
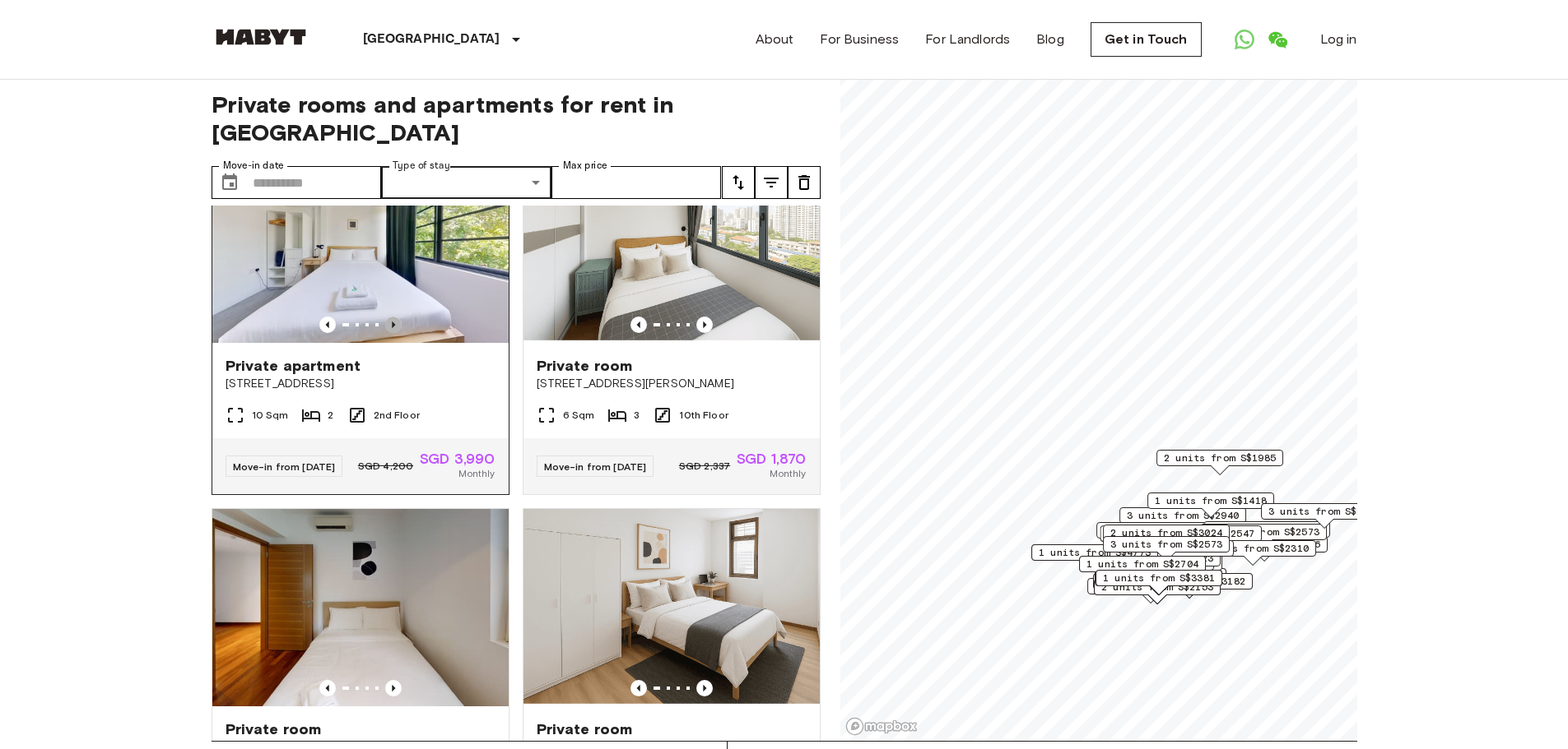
click at [386, 333] on icon "Previous image" at bounding box center [393, 325] width 17 height 17
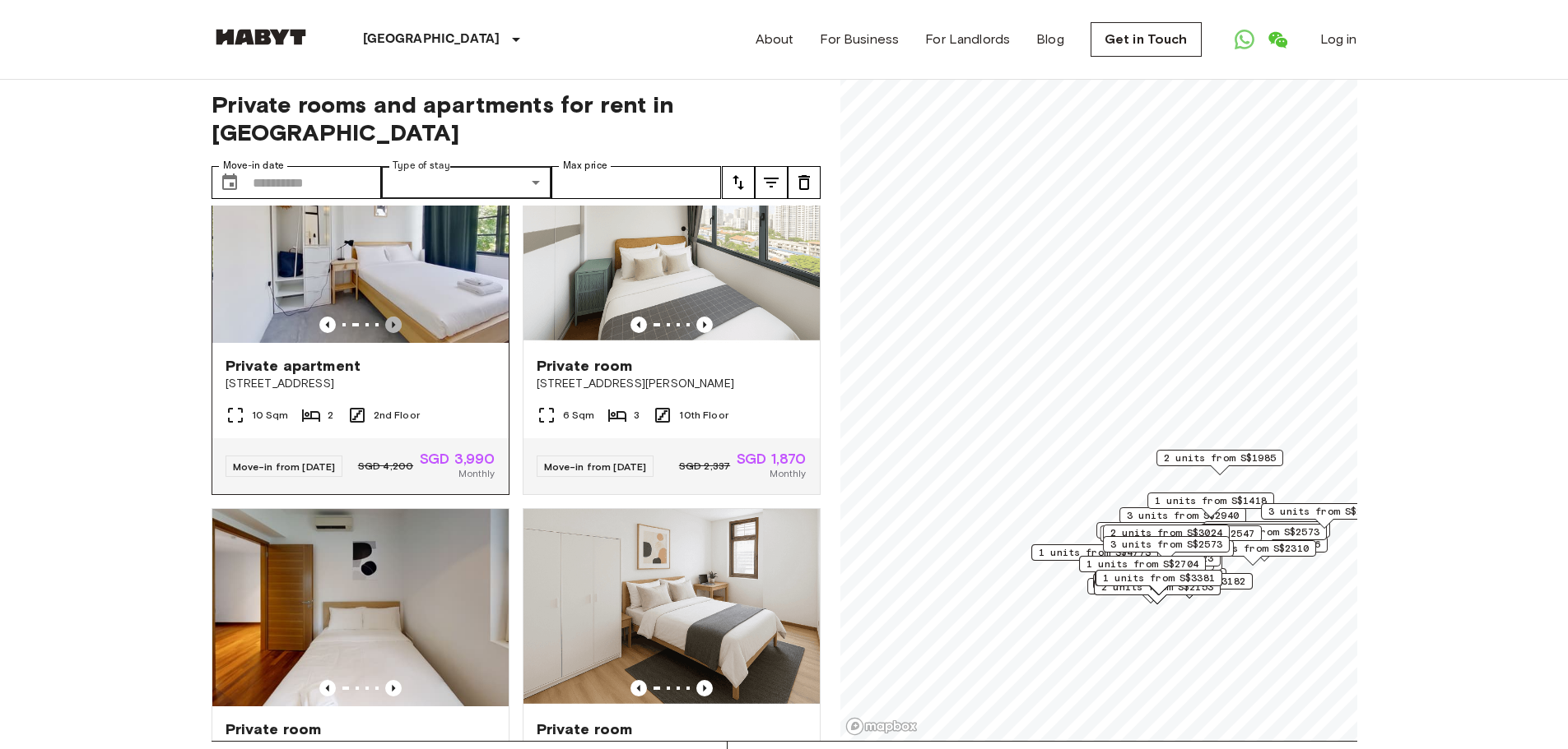
click at [386, 333] on icon "Previous image" at bounding box center [393, 325] width 17 height 17
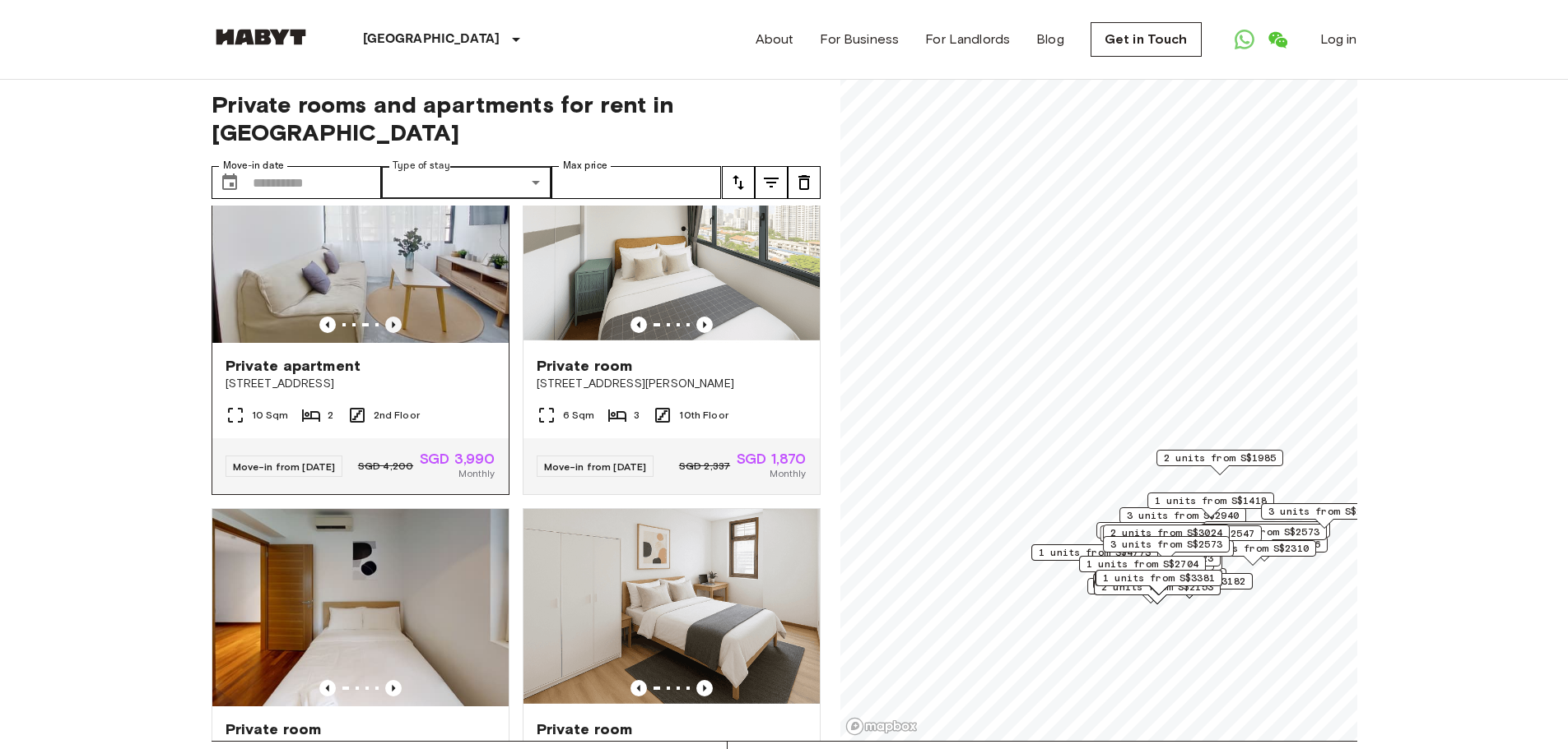
click at [386, 333] on icon "Previous image" at bounding box center [393, 325] width 17 height 17
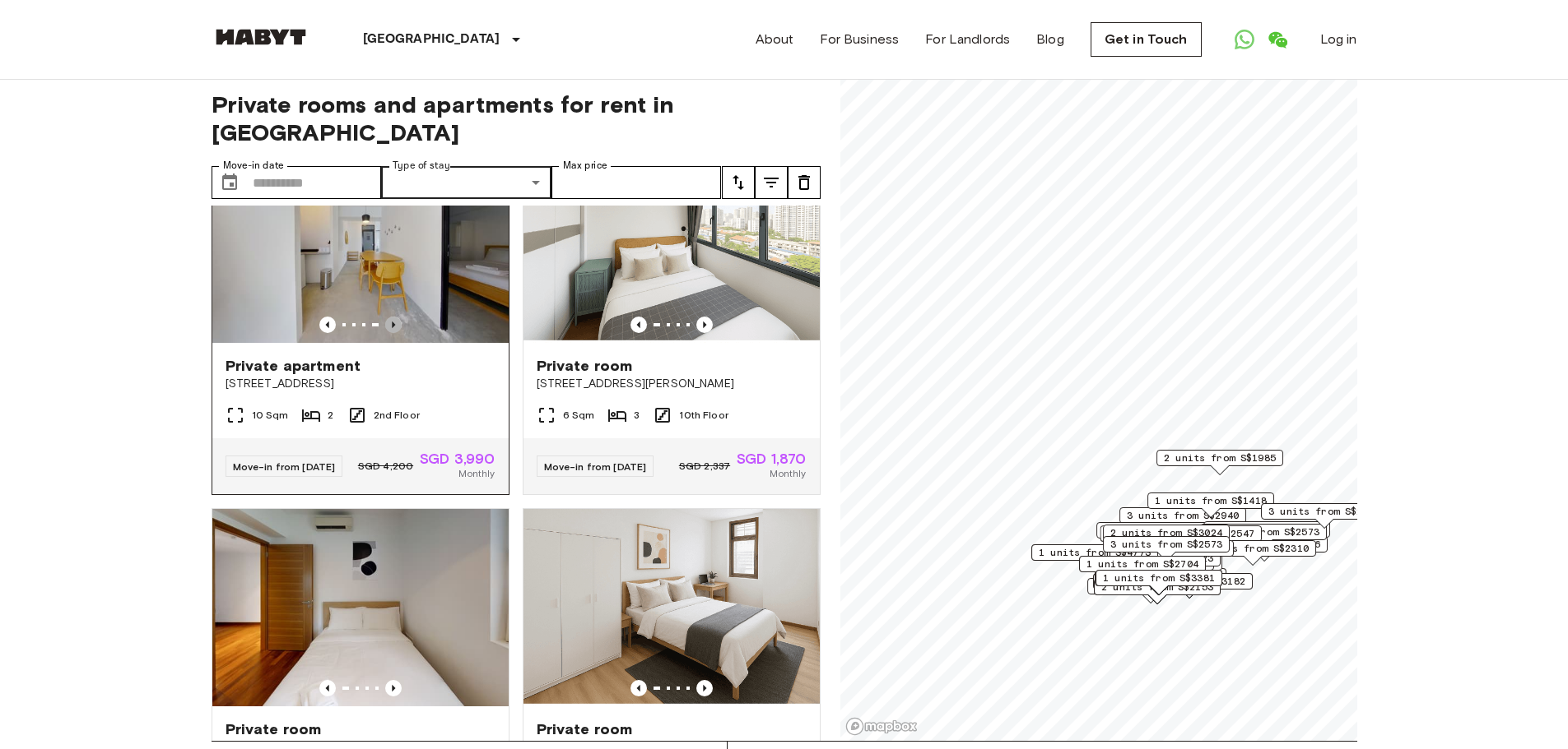
click at [386, 333] on icon "Previous image" at bounding box center [393, 325] width 17 height 17
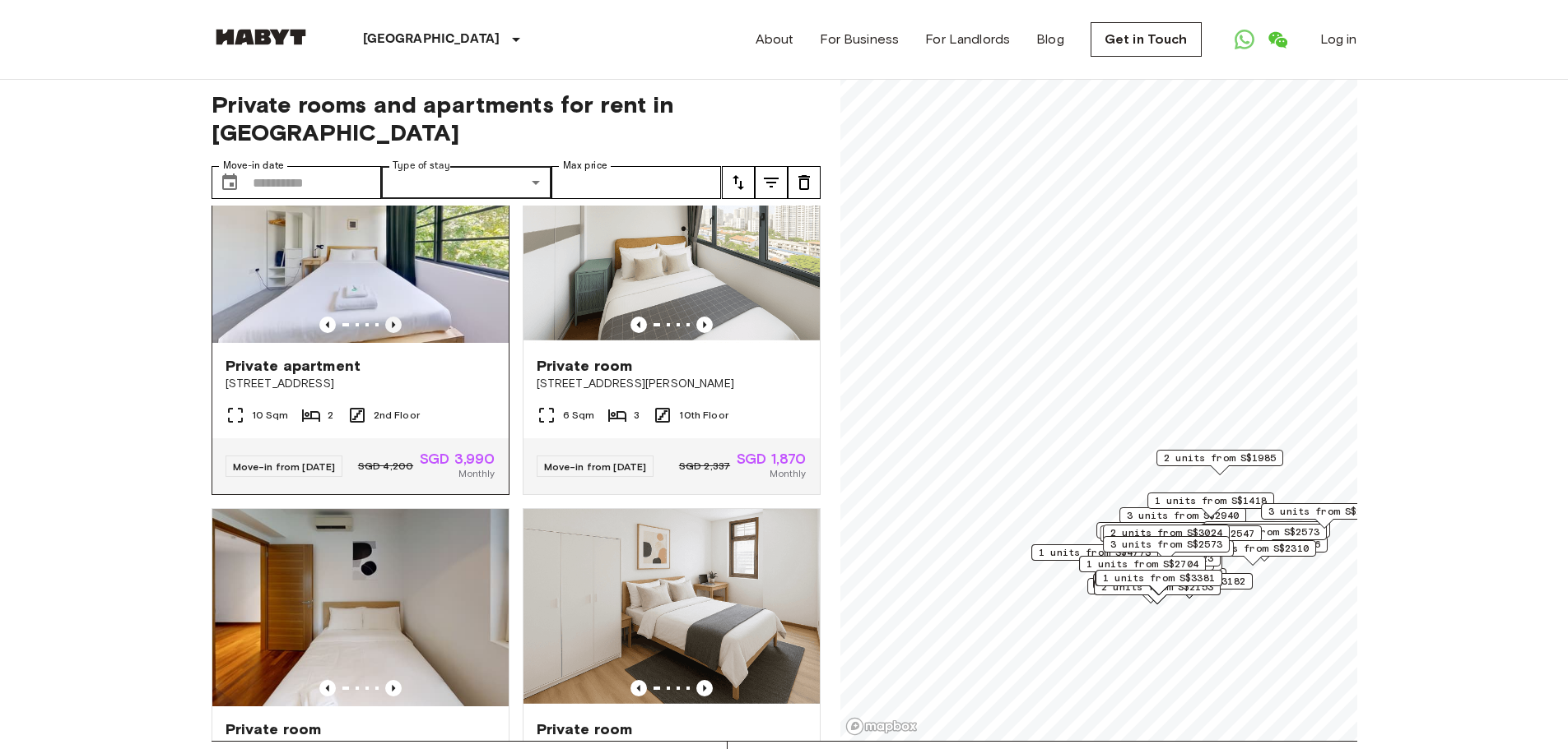
click at [386, 333] on icon "Previous image" at bounding box center [393, 325] width 17 height 17
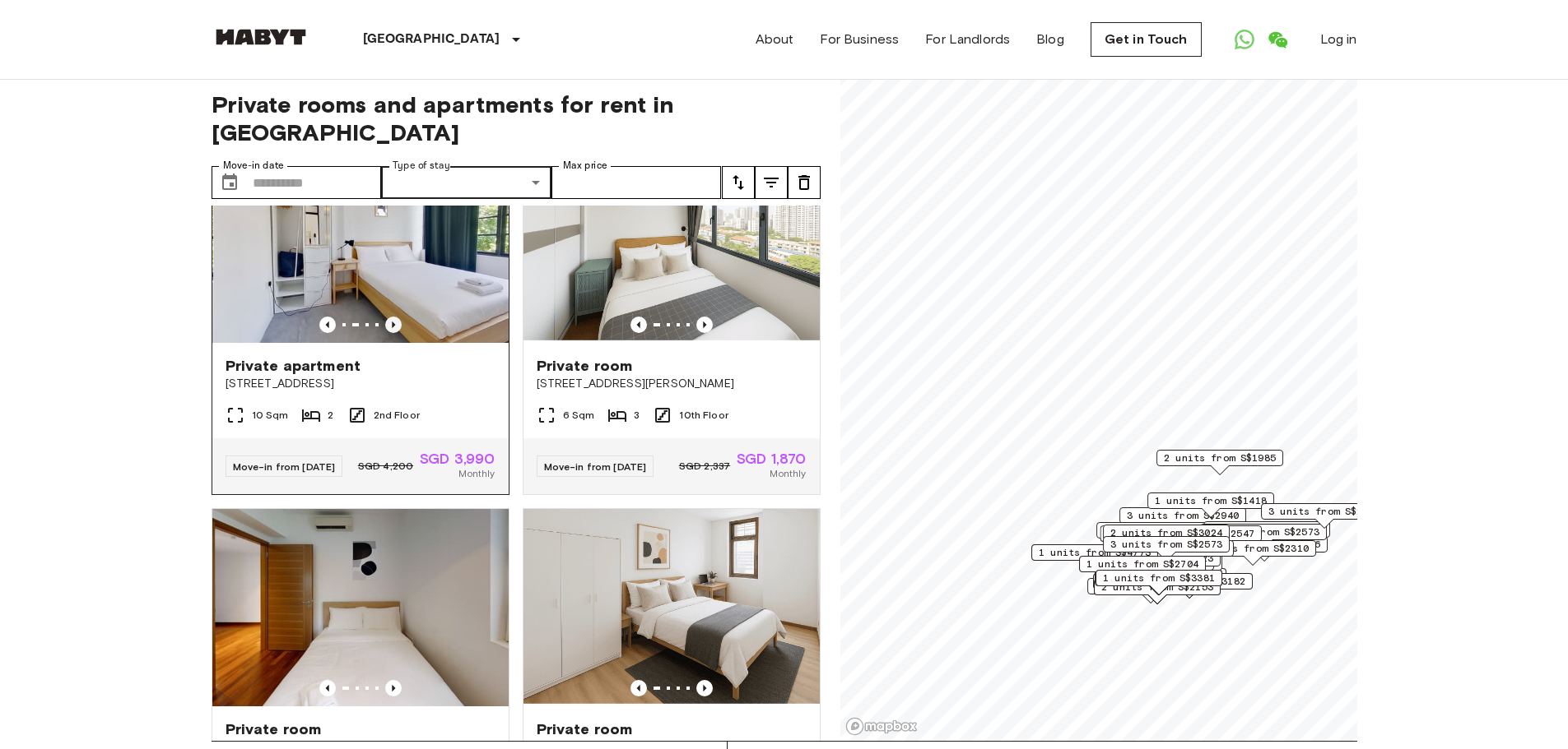
click at [386, 333] on icon "Previous image" at bounding box center [393, 325] width 17 height 17
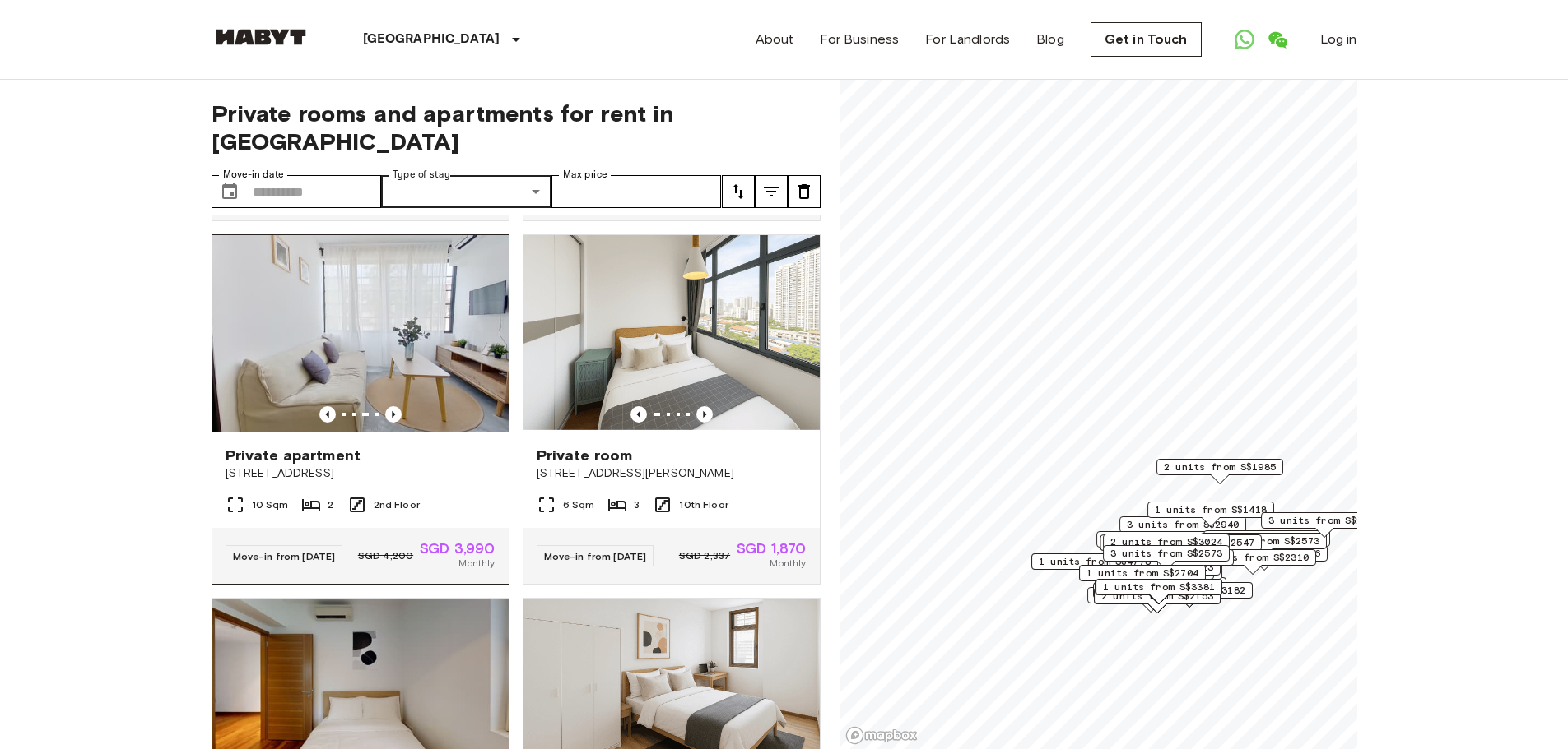
scroll to position [1810, 0]
click at [391, 419] on icon "Previous image" at bounding box center [393, 416] width 3 height 7
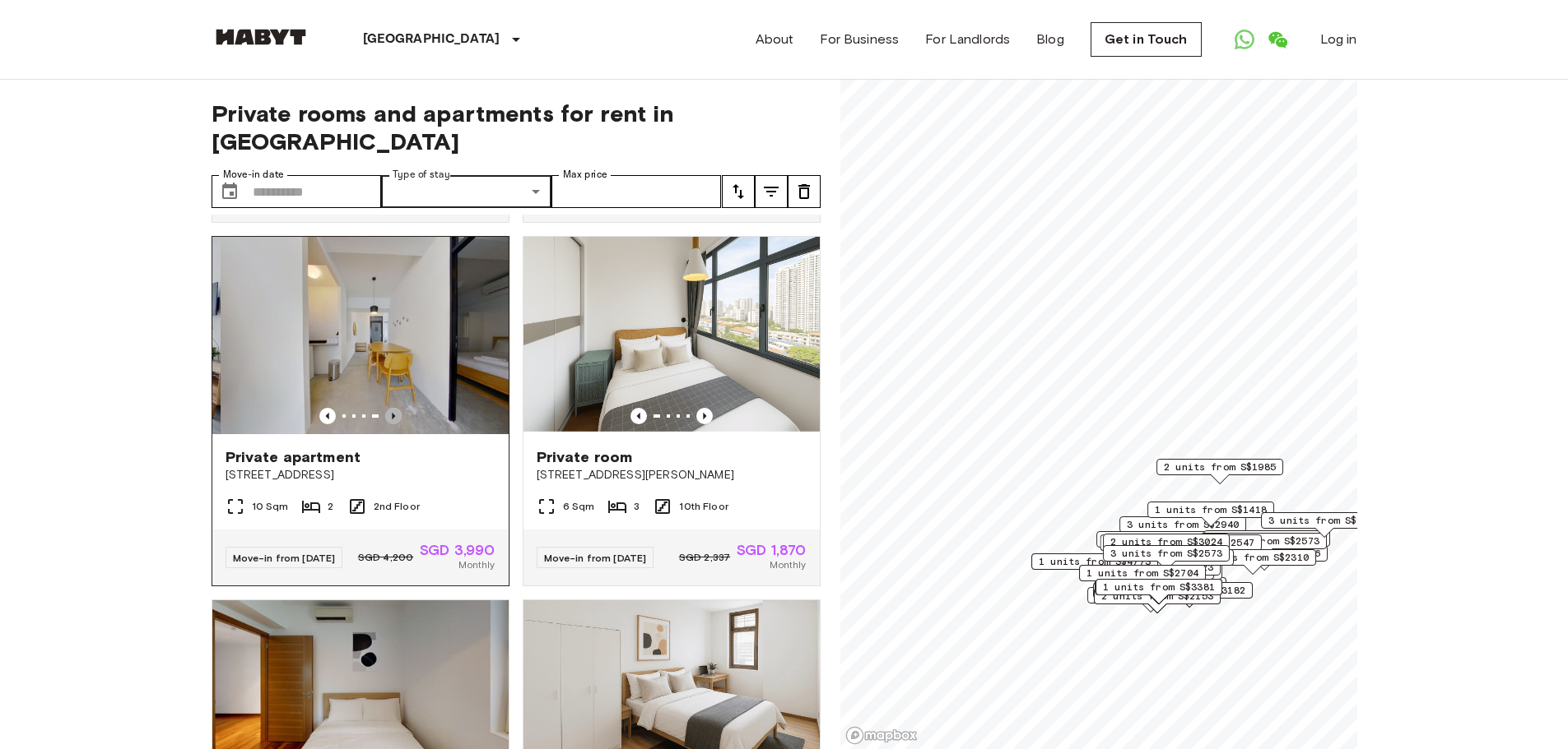
click at [391, 419] on icon "Previous image" at bounding box center [393, 416] width 3 height 7
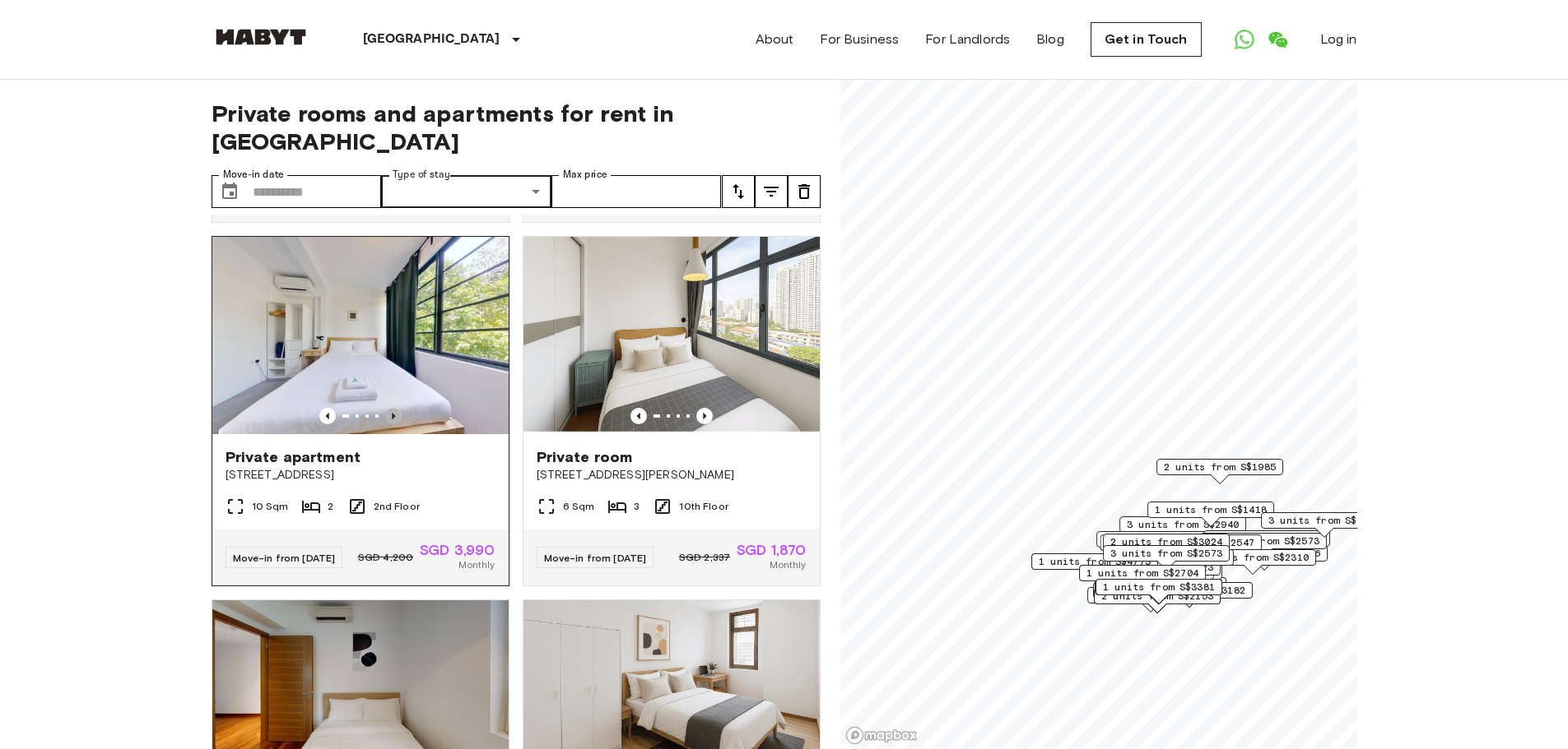
click at [391, 419] on icon "Previous image" at bounding box center [393, 416] width 3 height 7
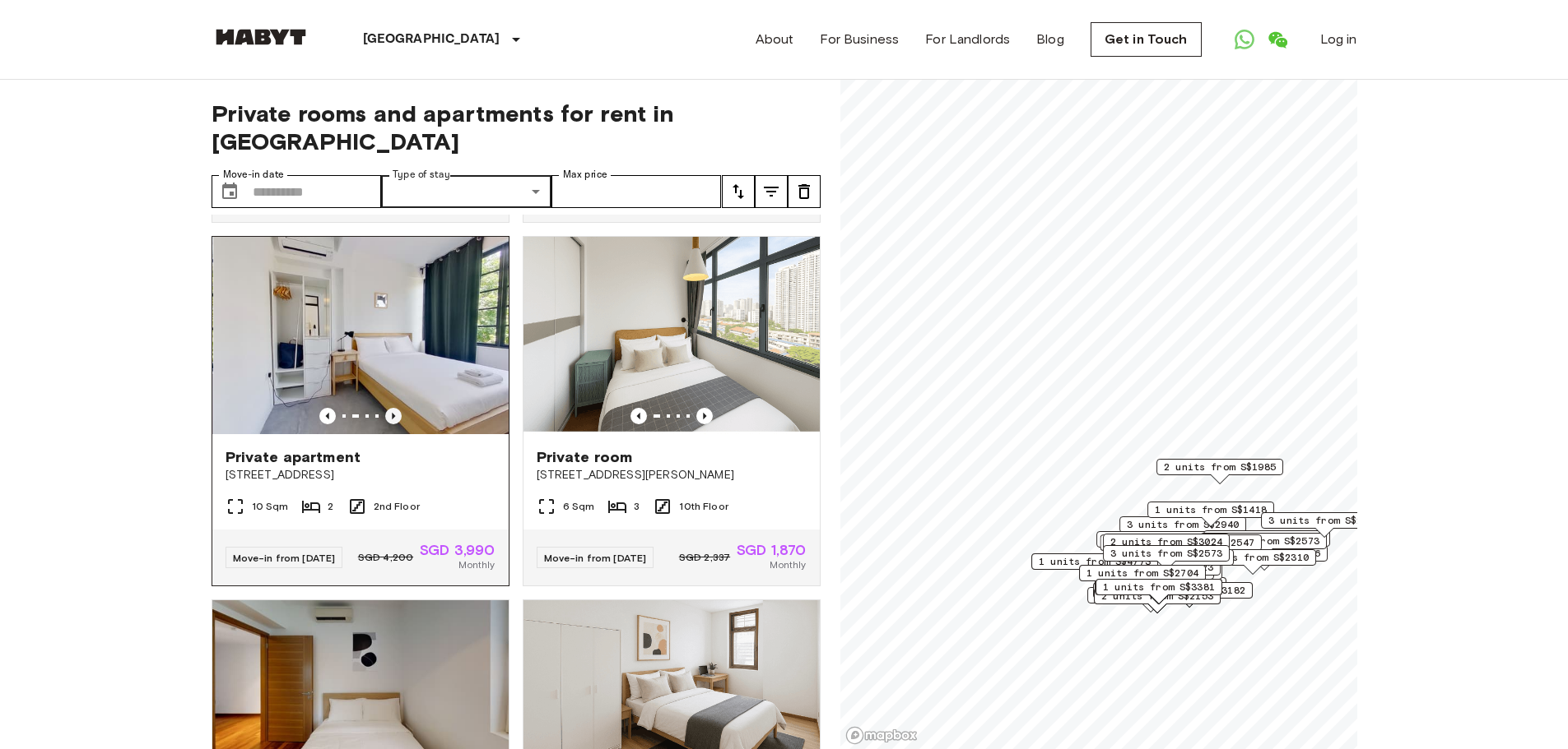
click at [391, 419] on icon "Previous image" at bounding box center [393, 416] width 3 height 7
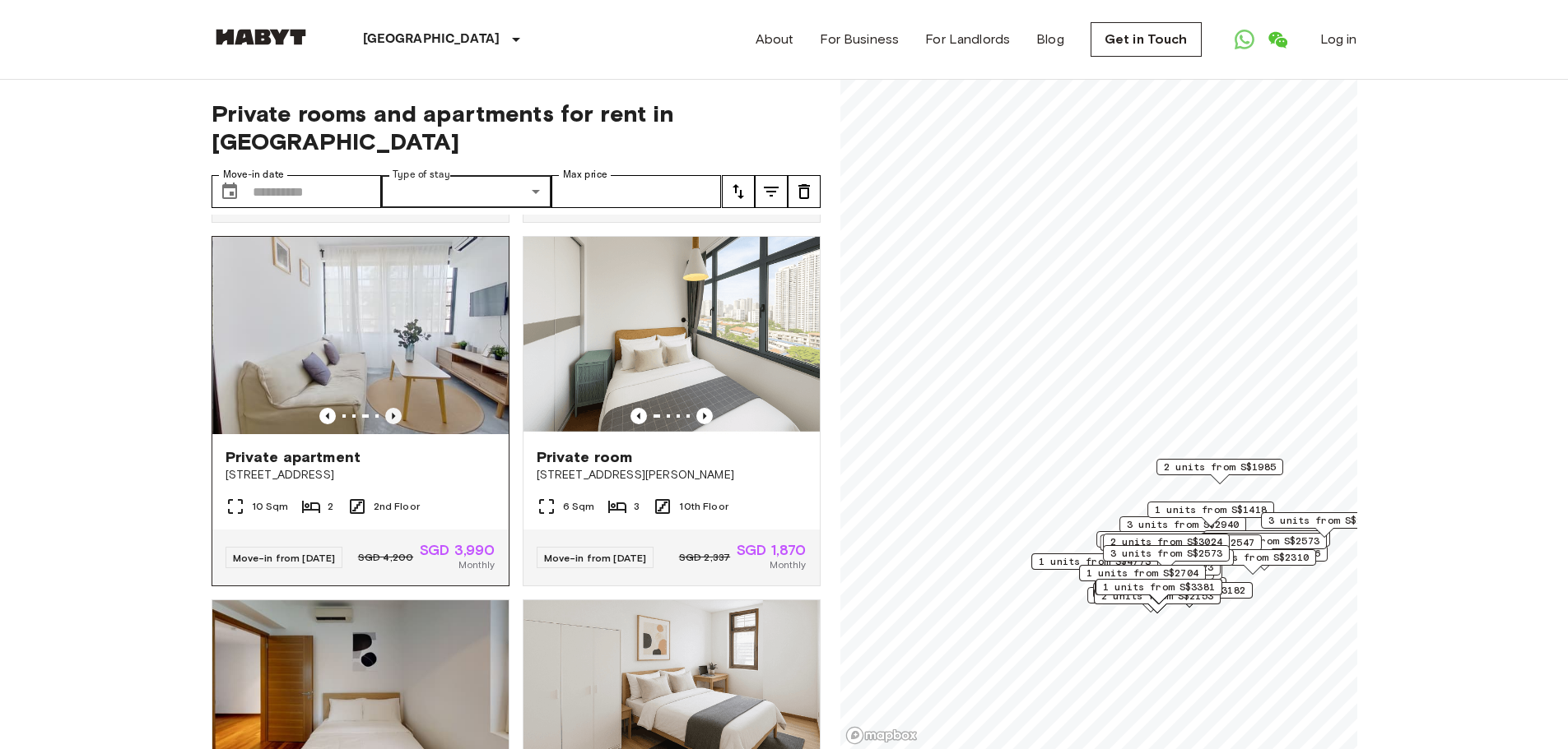
click at [391, 419] on icon "Previous image" at bounding box center [393, 416] width 3 height 7
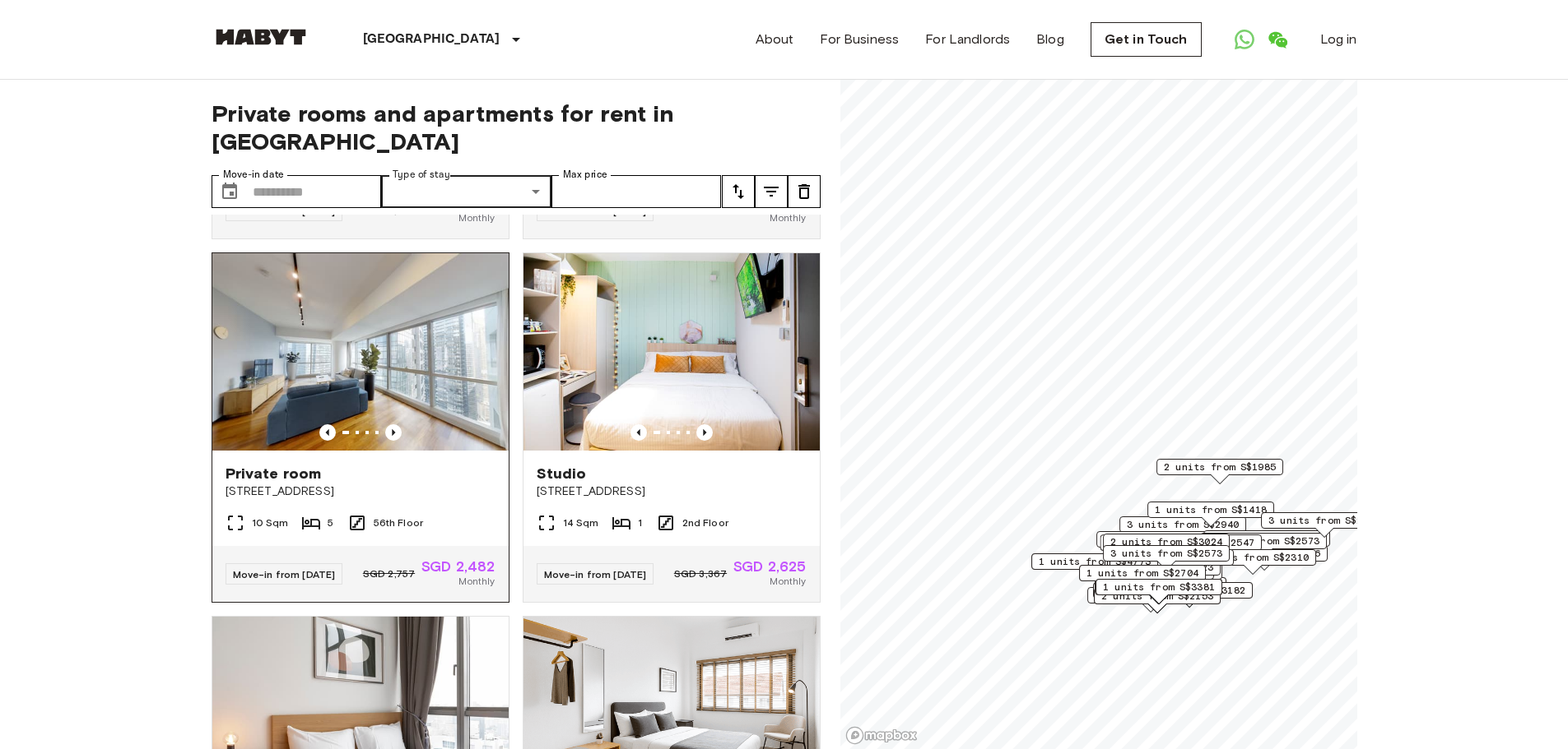
scroll to position [2632, 0]
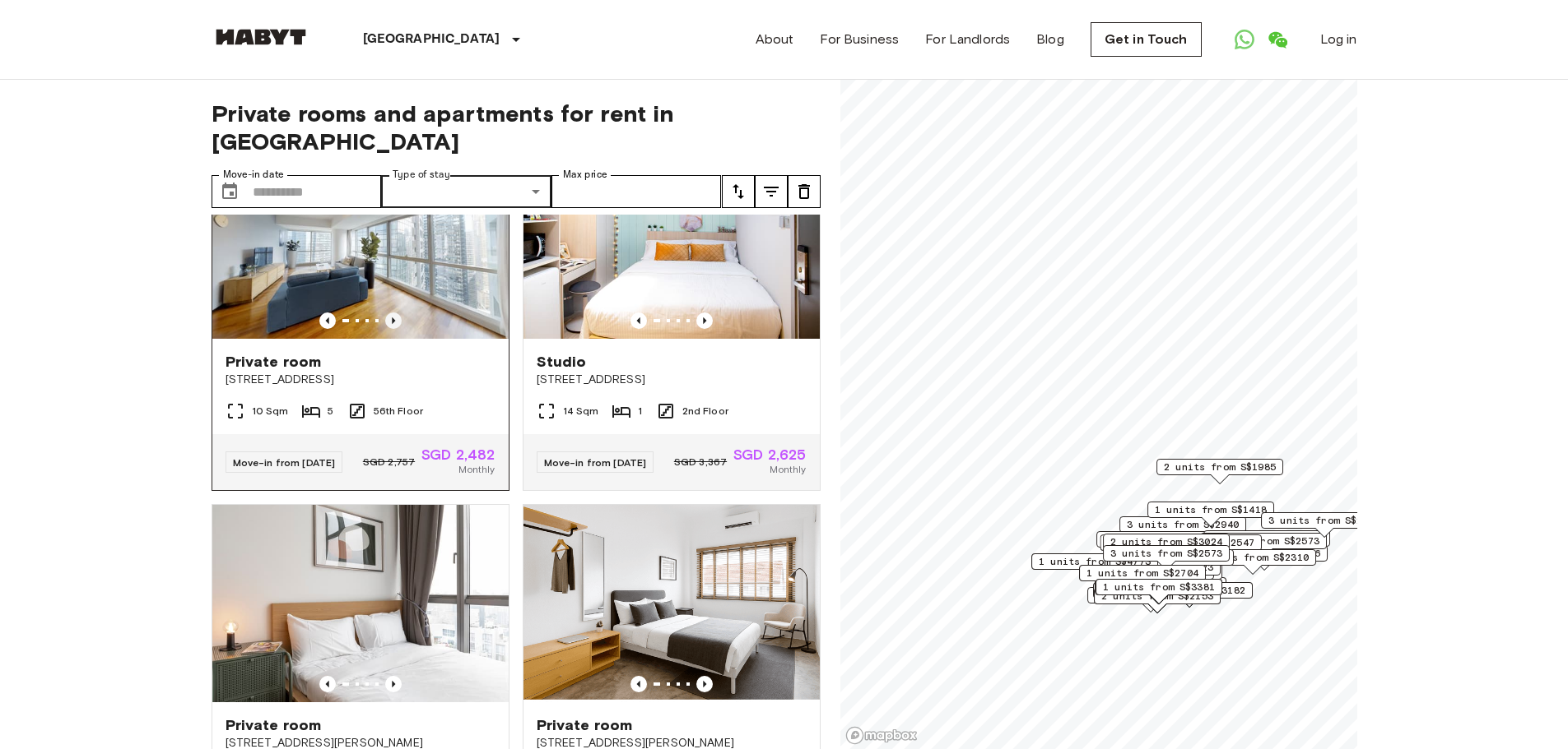
click at [389, 329] on icon "Previous image" at bounding box center [393, 320] width 17 height 17
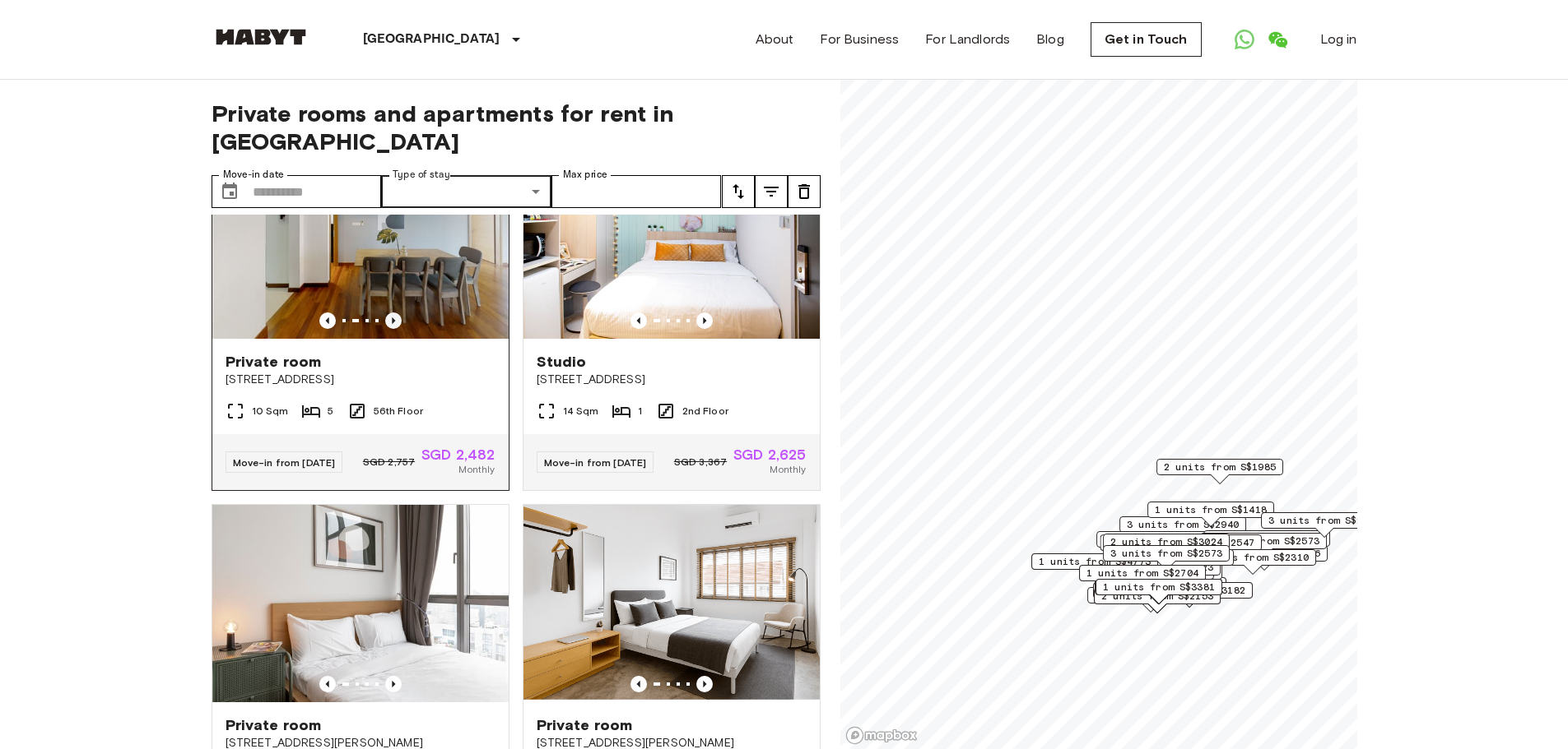
click at [389, 329] on icon "Previous image" at bounding box center [393, 320] width 17 height 17
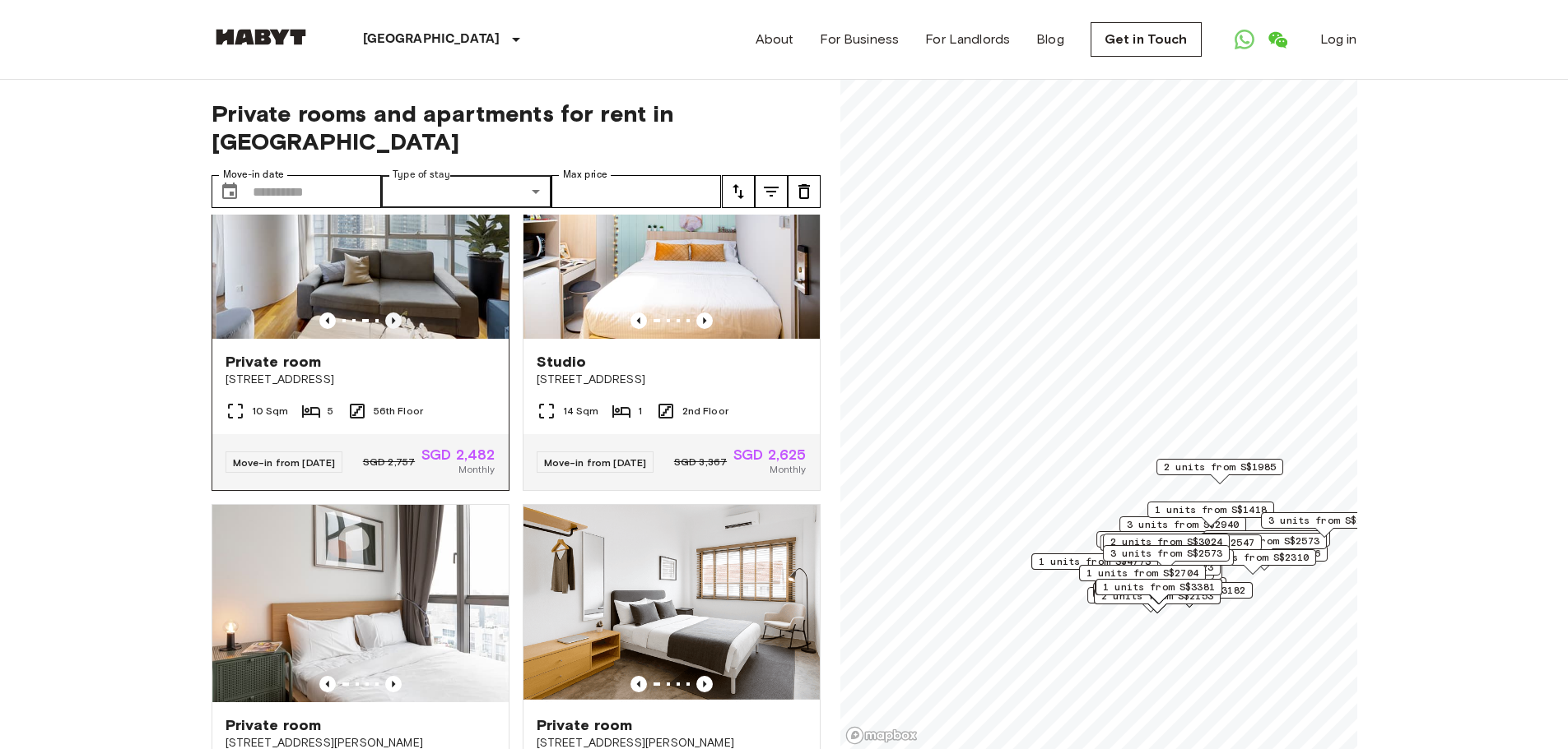
click at [389, 329] on icon "Previous image" at bounding box center [393, 320] width 17 height 17
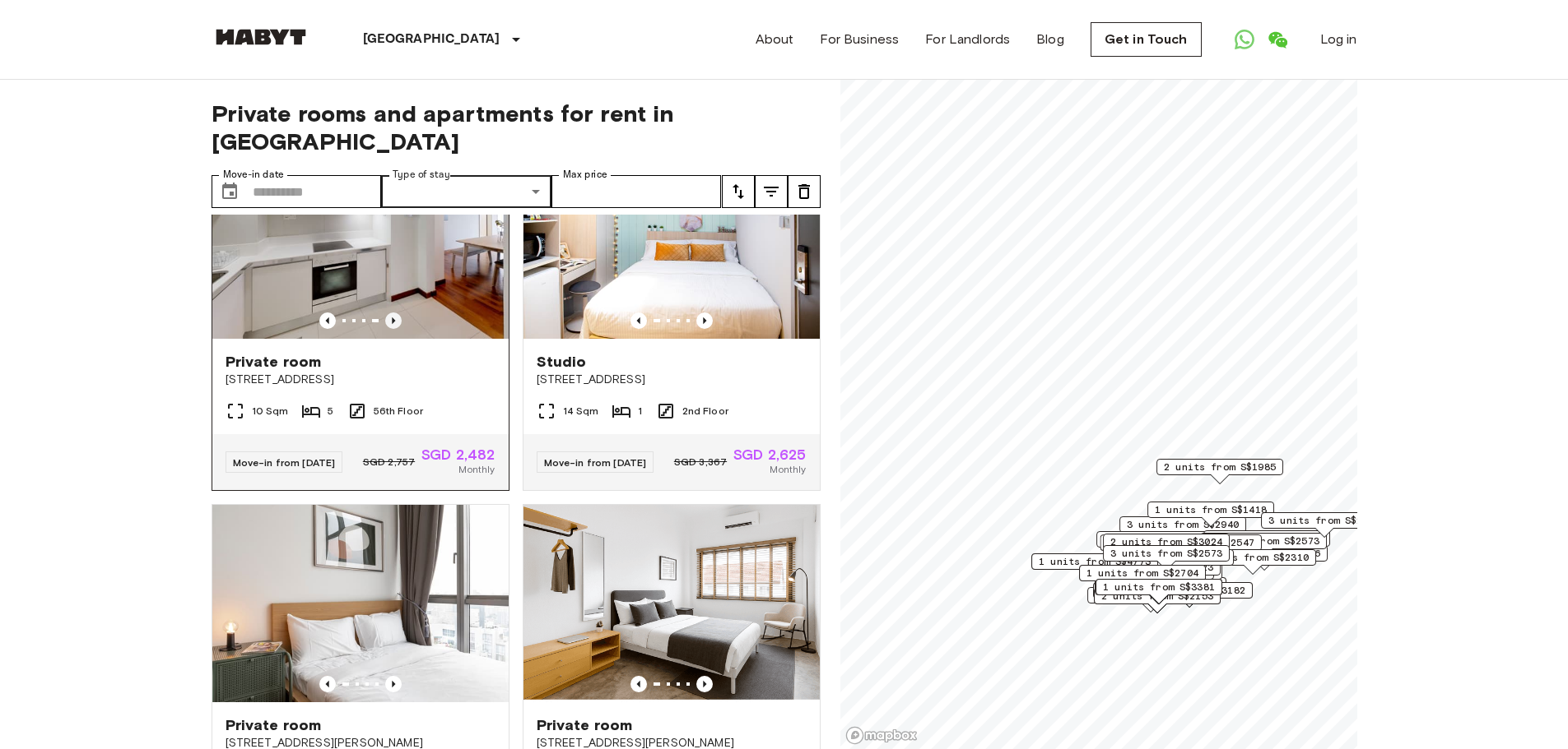
click at [389, 329] on icon "Previous image" at bounding box center [393, 320] width 17 height 17
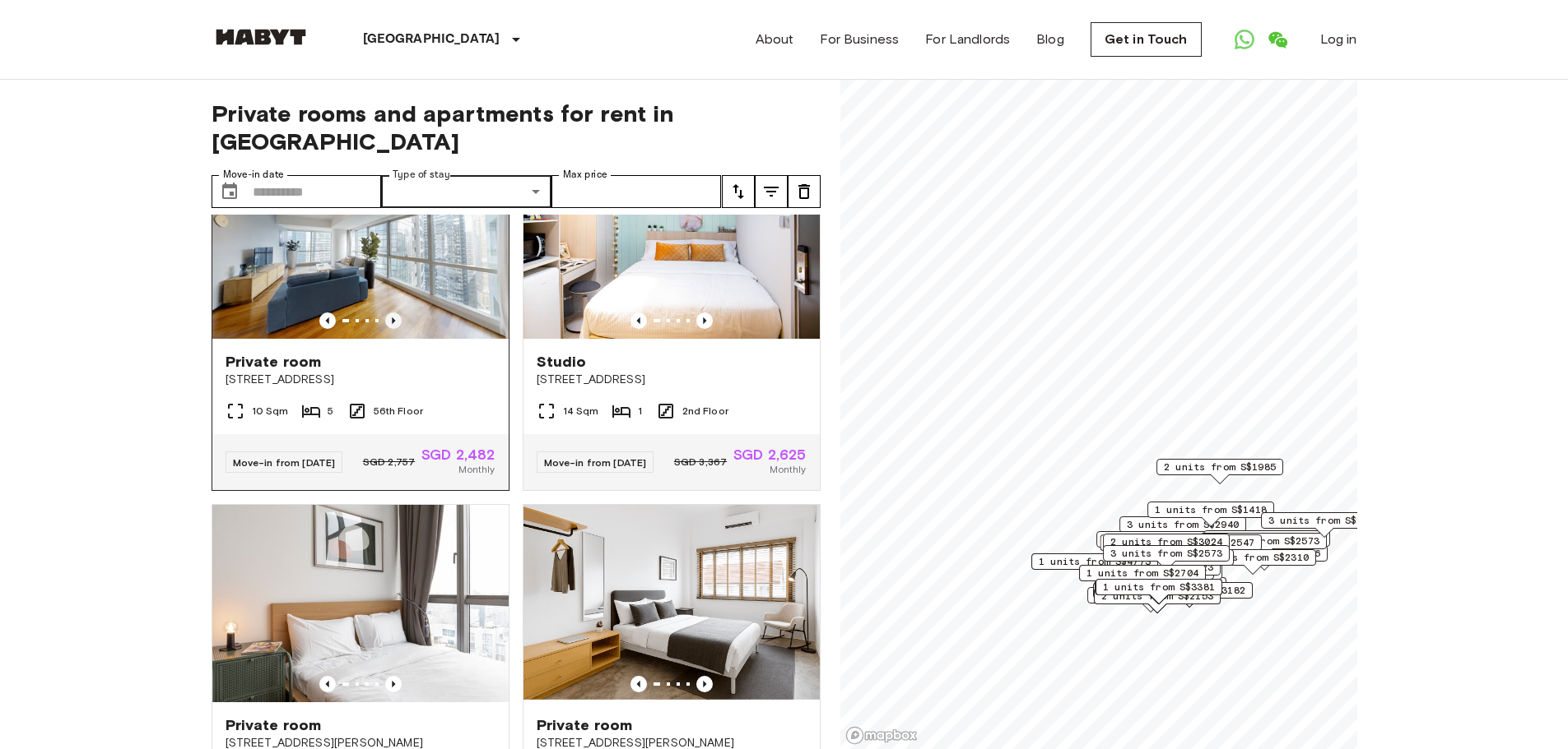
click at [389, 329] on icon "Previous image" at bounding box center [393, 320] width 17 height 17
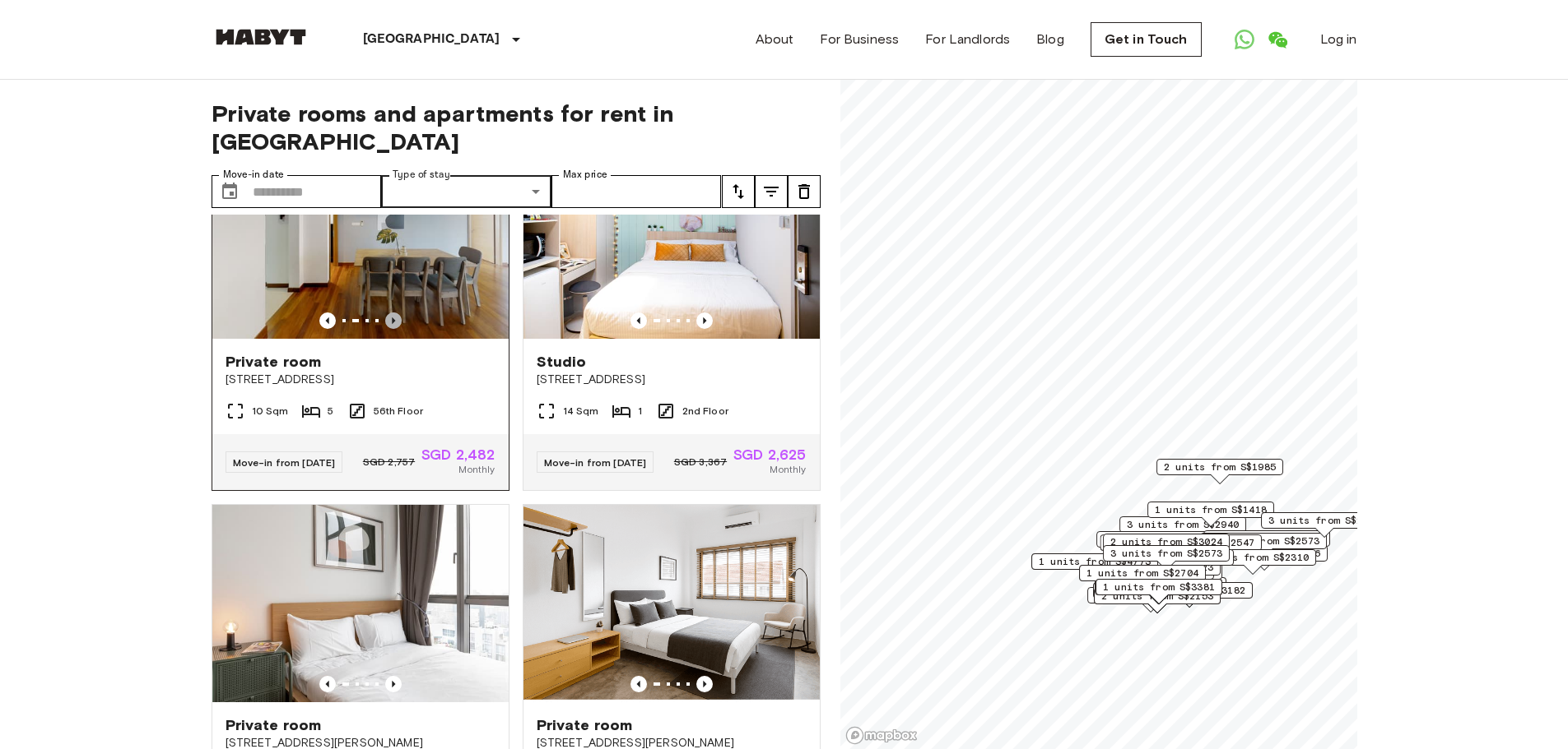
click at [389, 329] on icon "Previous image" at bounding box center [393, 320] width 17 height 17
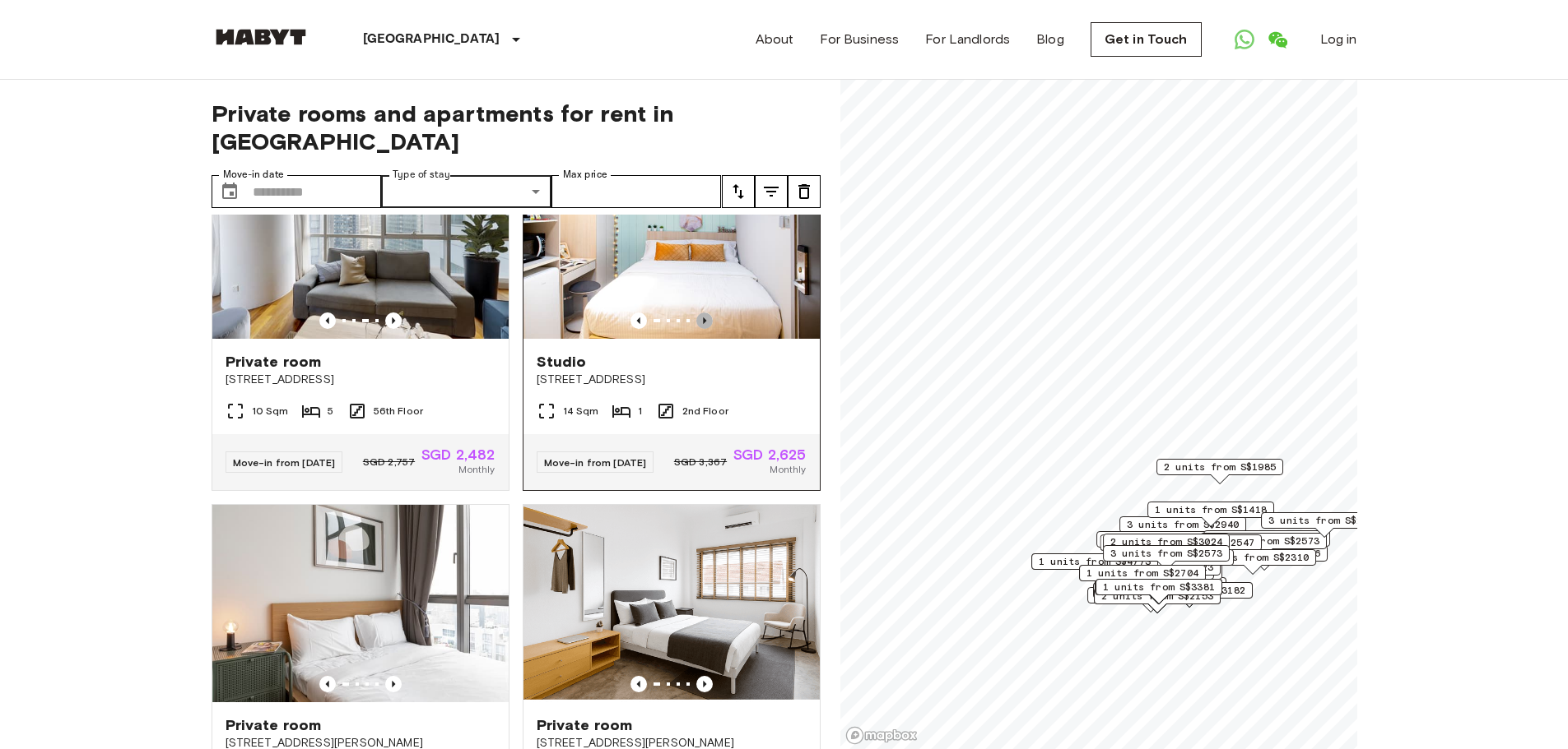
click at [703, 324] on icon "Previous image" at bounding box center [705, 321] width 3 height 7
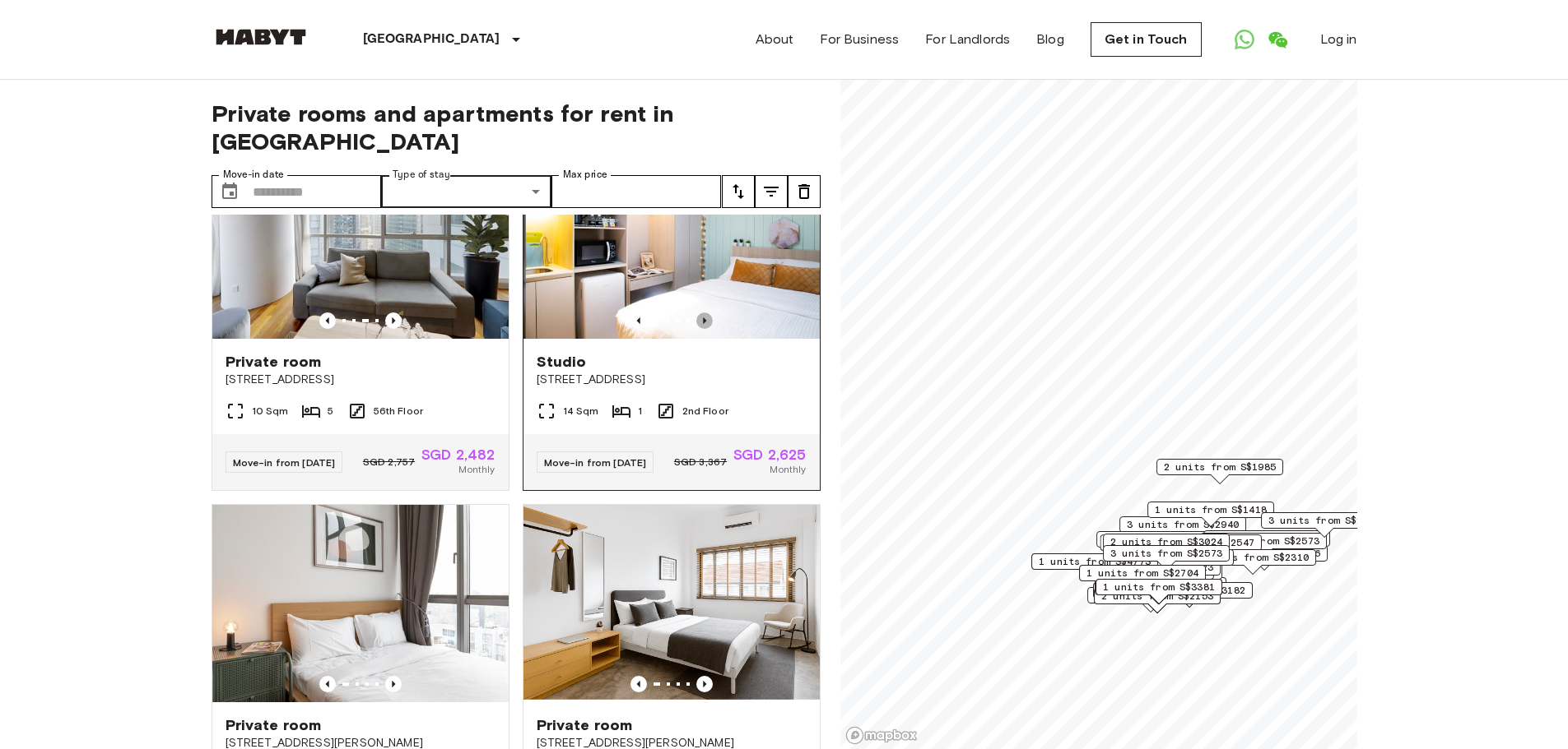
click at [703, 324] on icon "Previous image" at bounding box center [705, 321] width 3 height 7
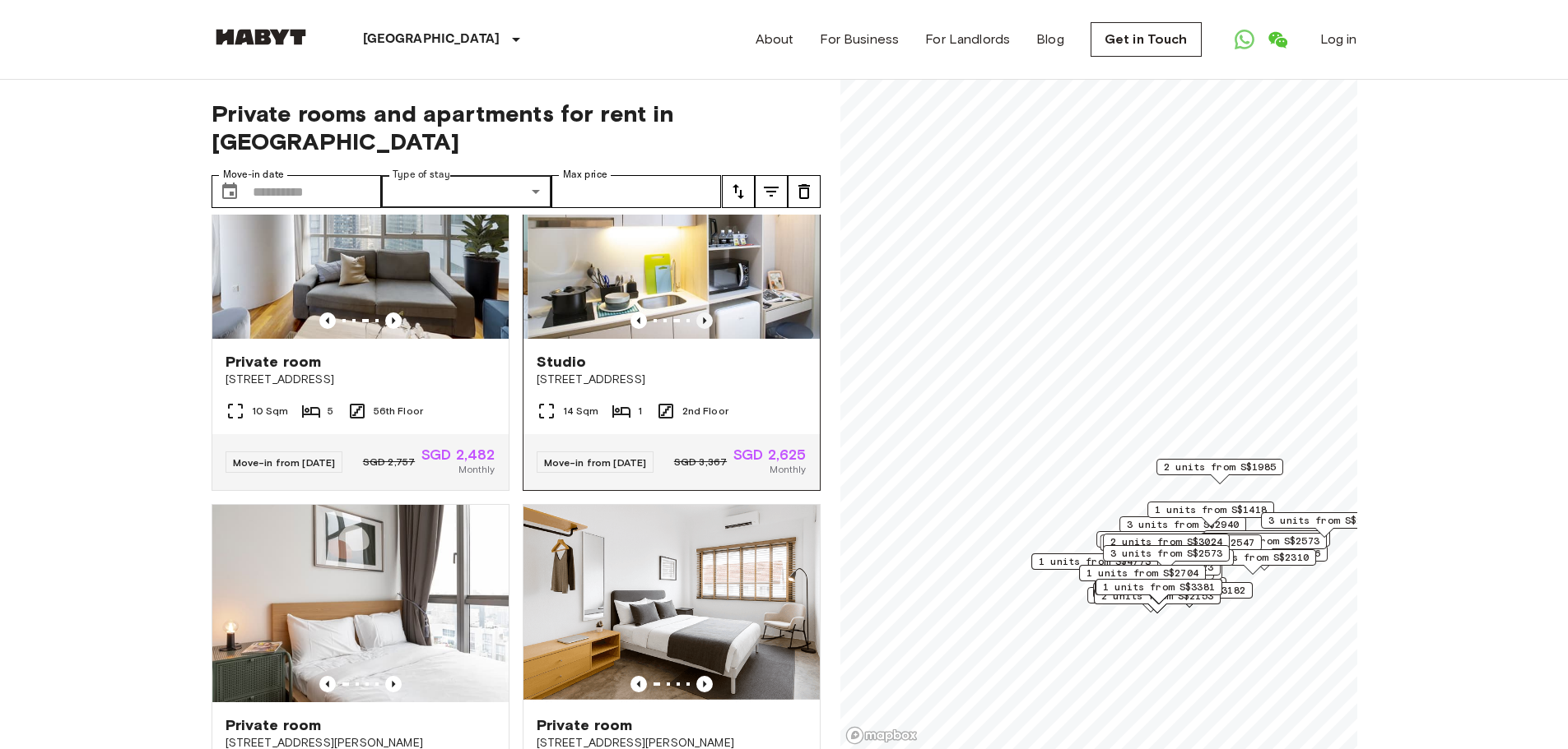
click at [703, 324] on icon "Previous image" at bounding box center [705, 321] width 3 height 7
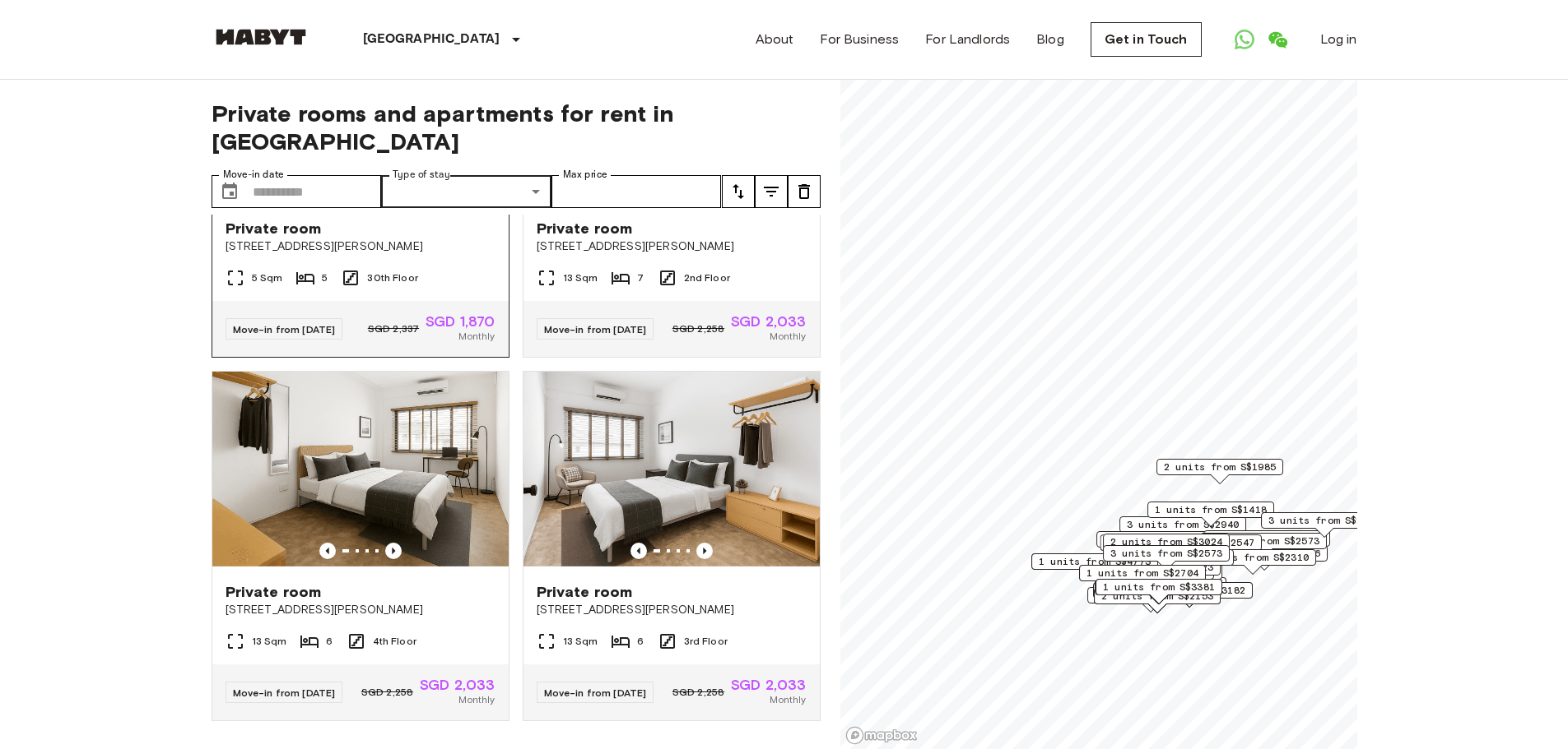
scroll to position [3043, 0]
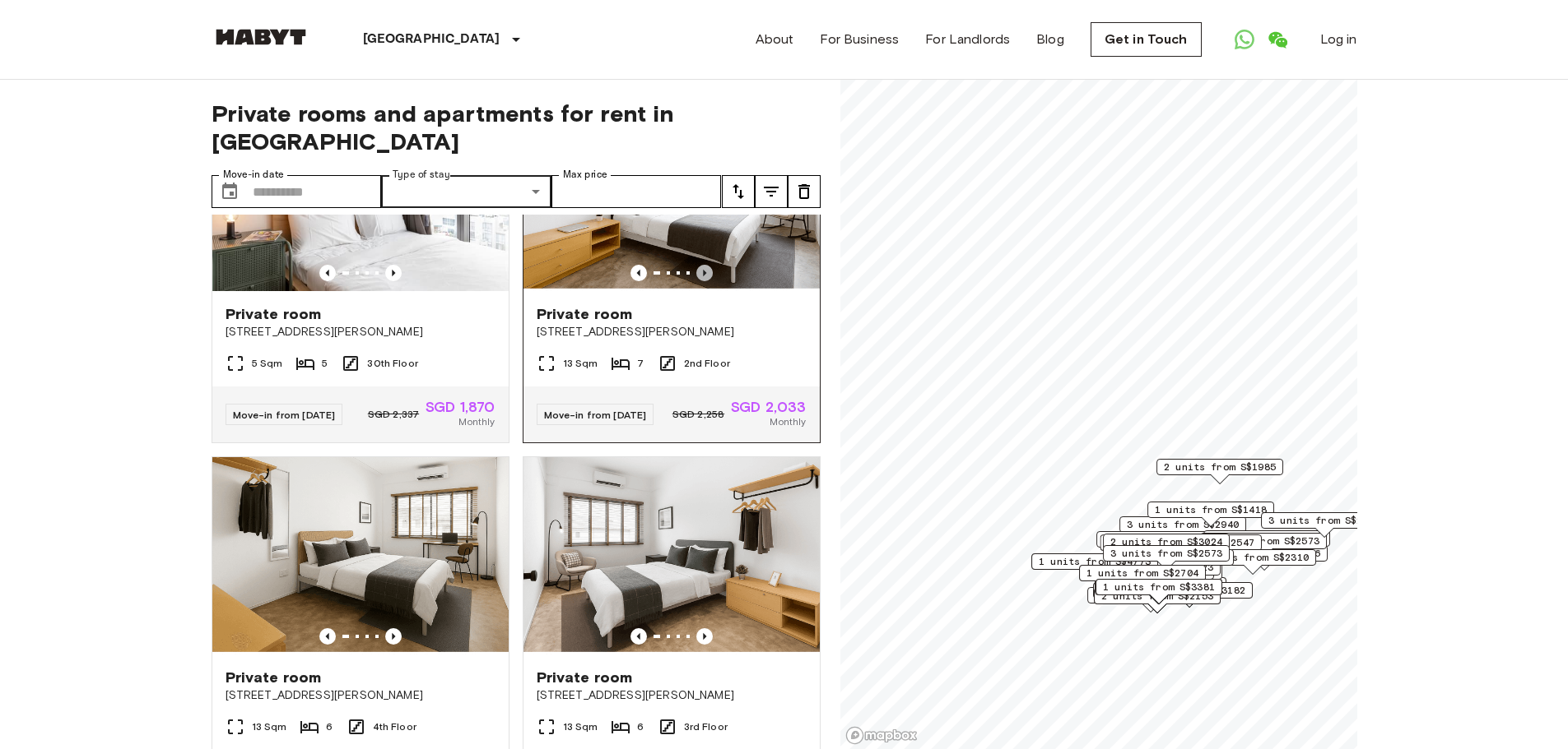
click at [697, 281] on icon "Previous image" at bounding box center [704, 272] width 17 height 17
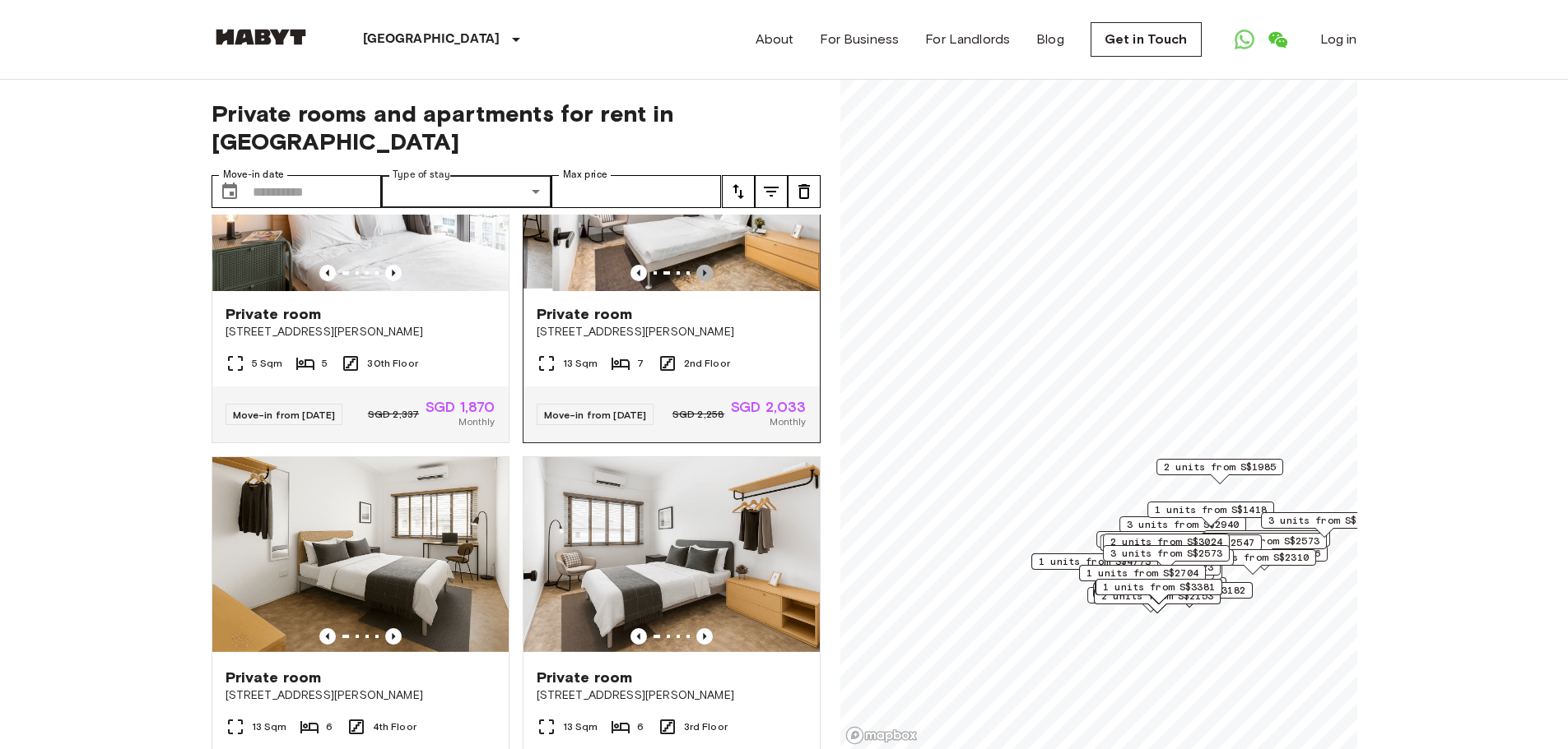
click at [697, 281] on icon "Previous image" at bounding box center [704, 272] width 17 height 17
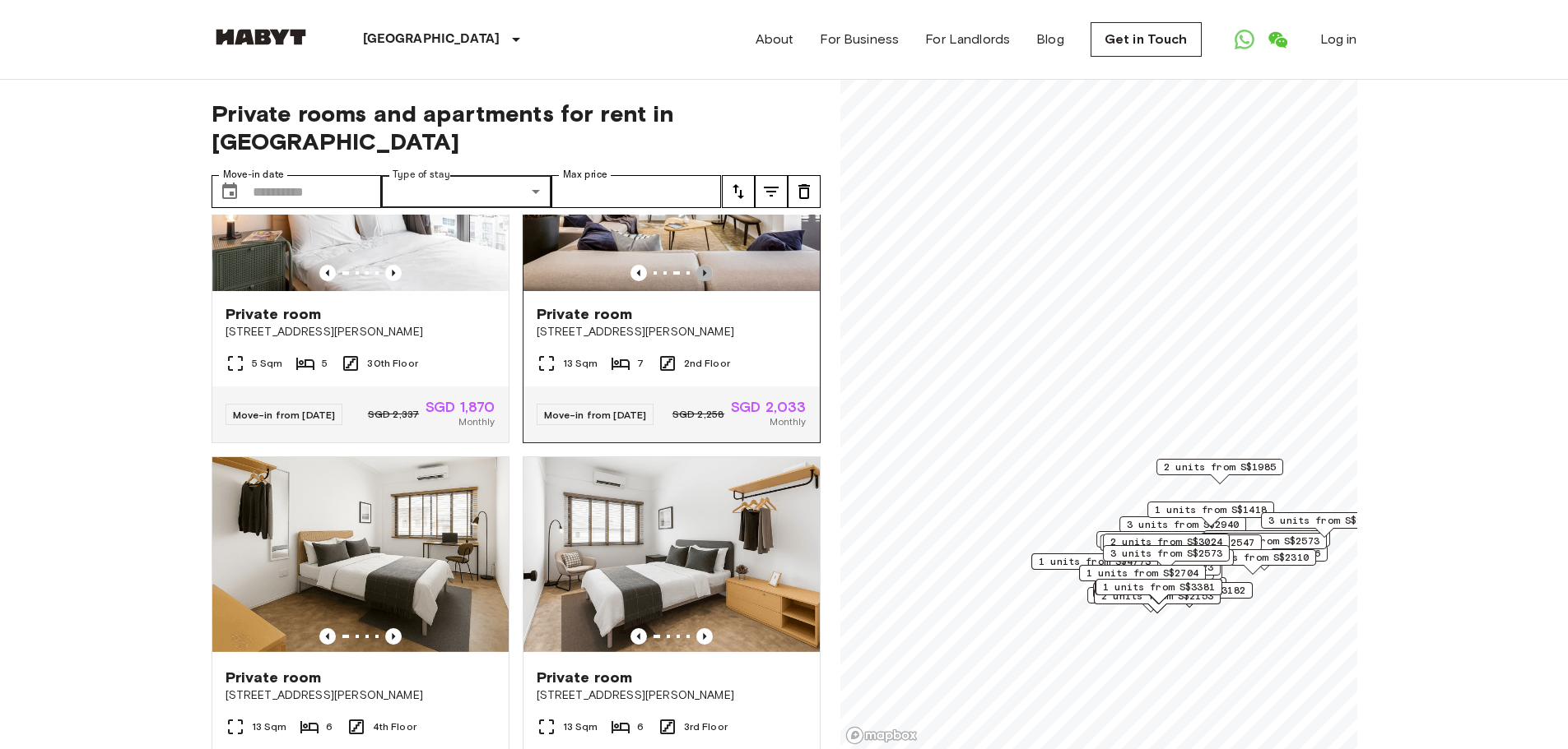
click at [697, 281] on icon "Previous image" at bounding box center [704, 272] width 17 height 17
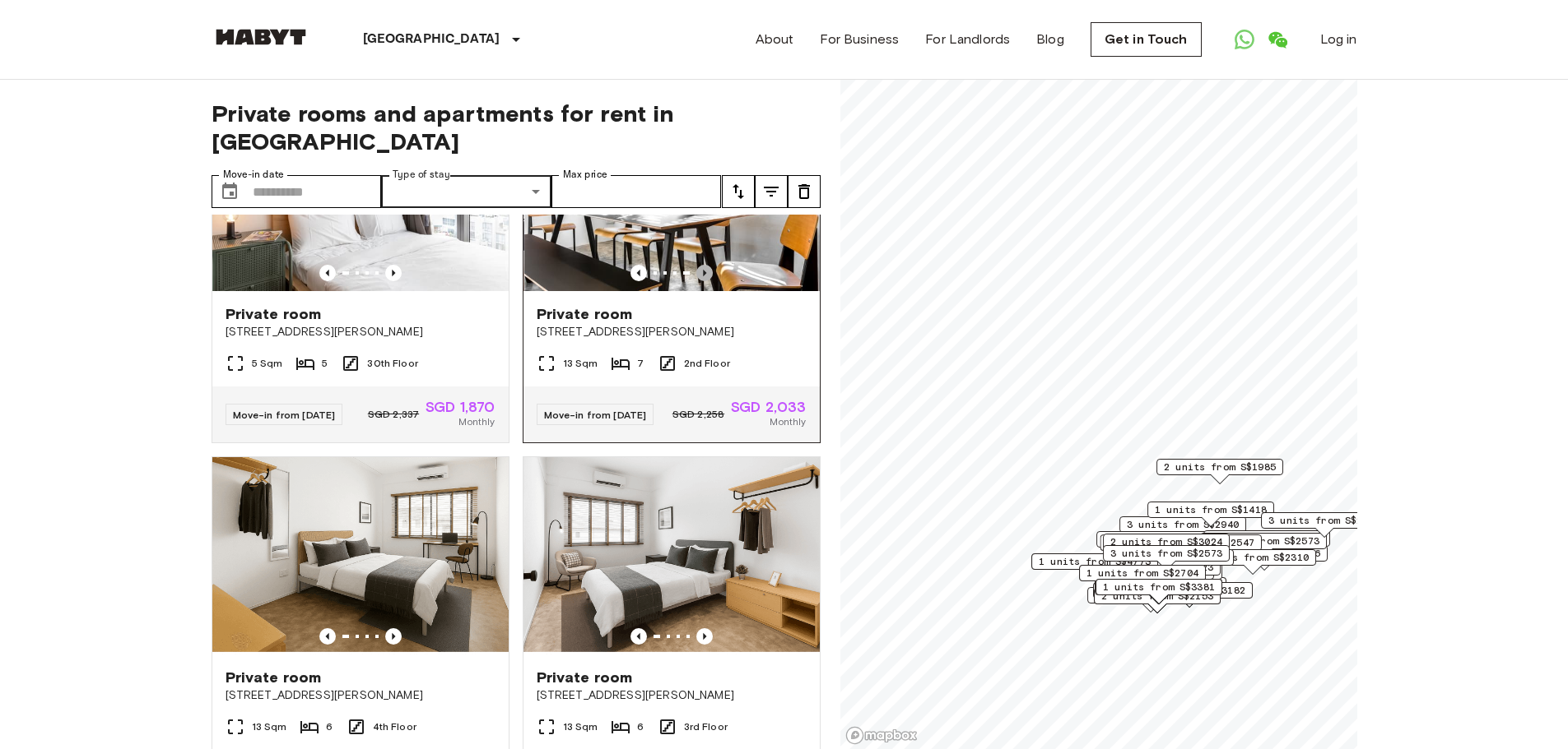
click at [696, 281] on icon "Previous image" at bounding box center [704, 272] width 17 height 17
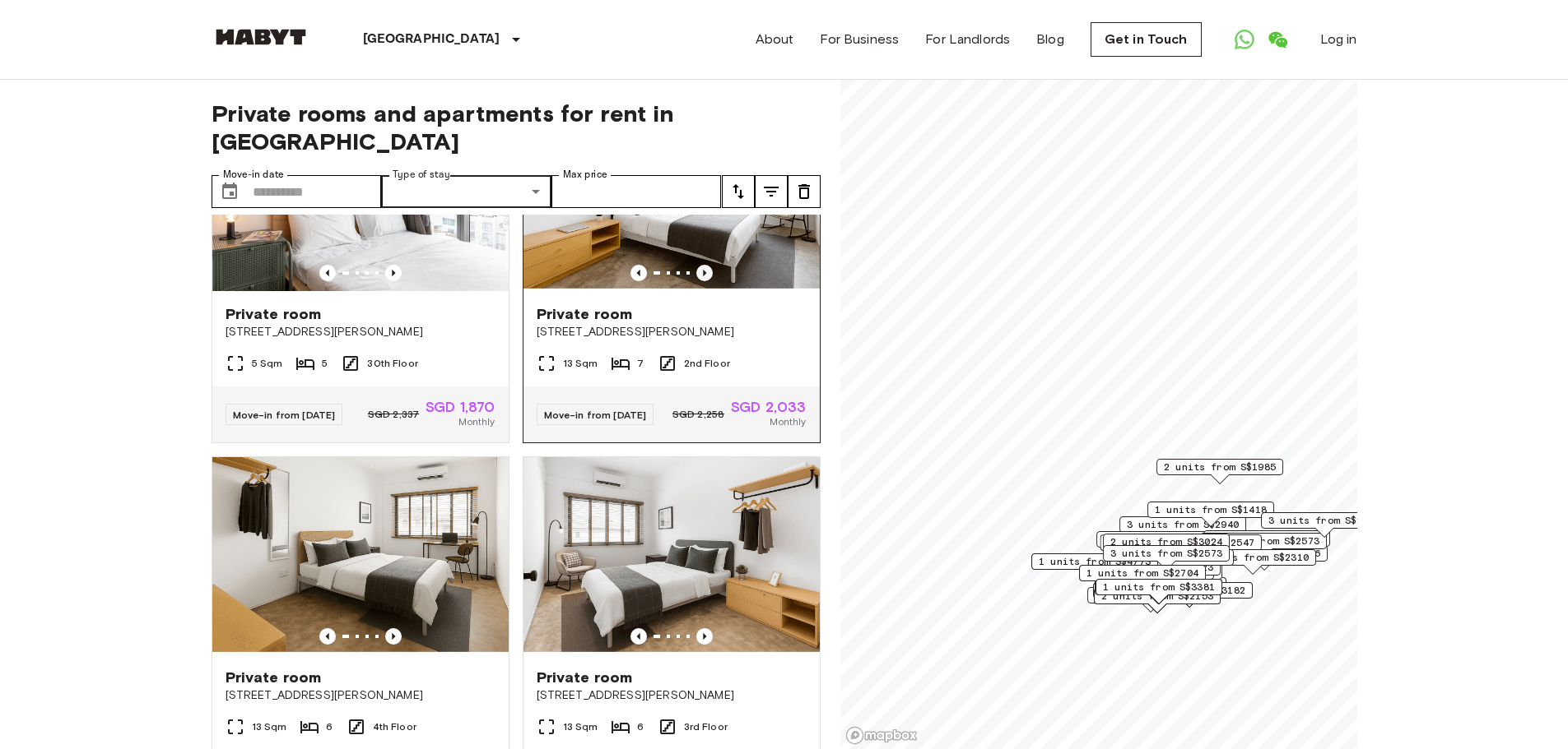
click at [696, 281] on icon "Previous image" at bounding box center [704, 272] width 17 height 17
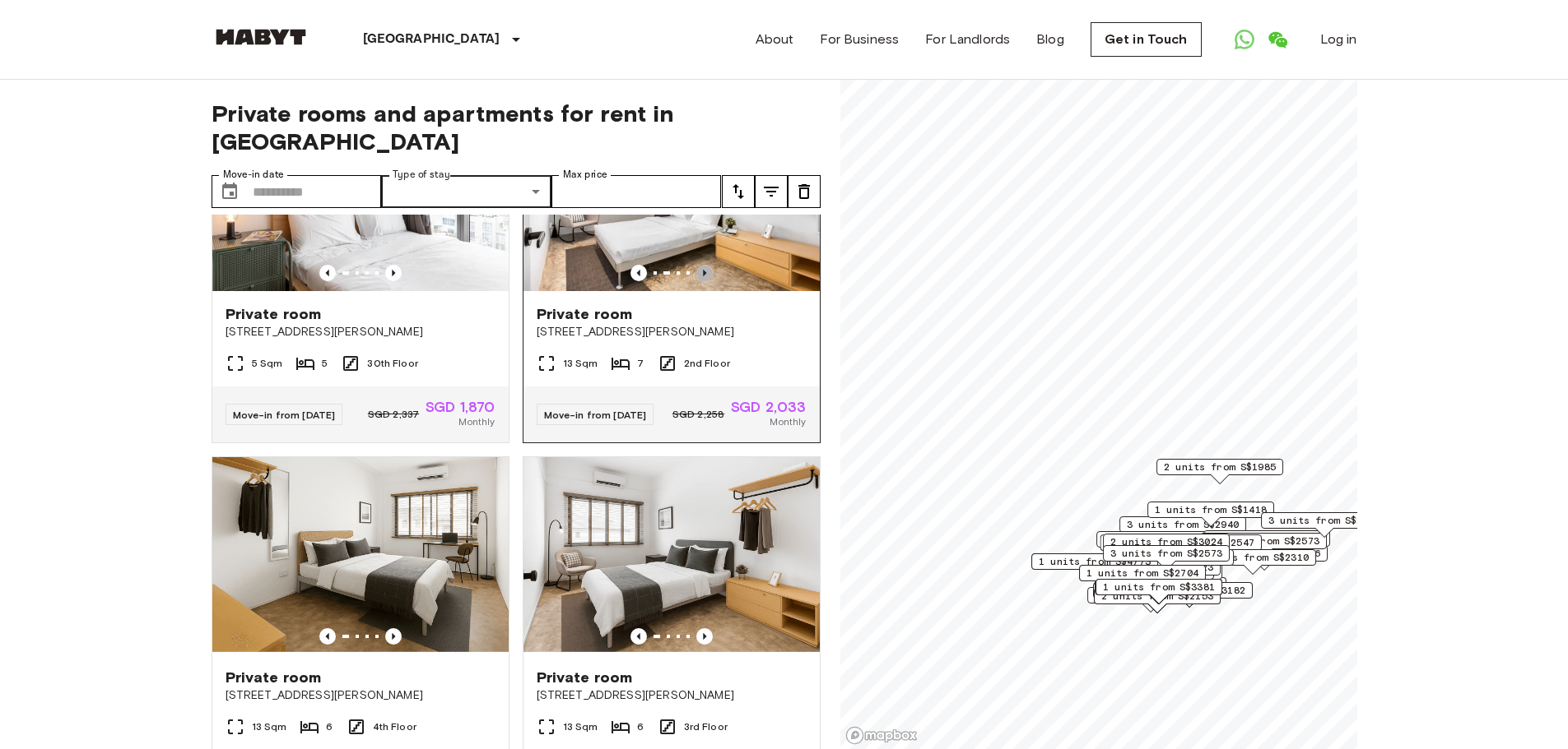
click at [696, 281] on icon "Previous image" at bounding box center [704, 272] width 17 height 17
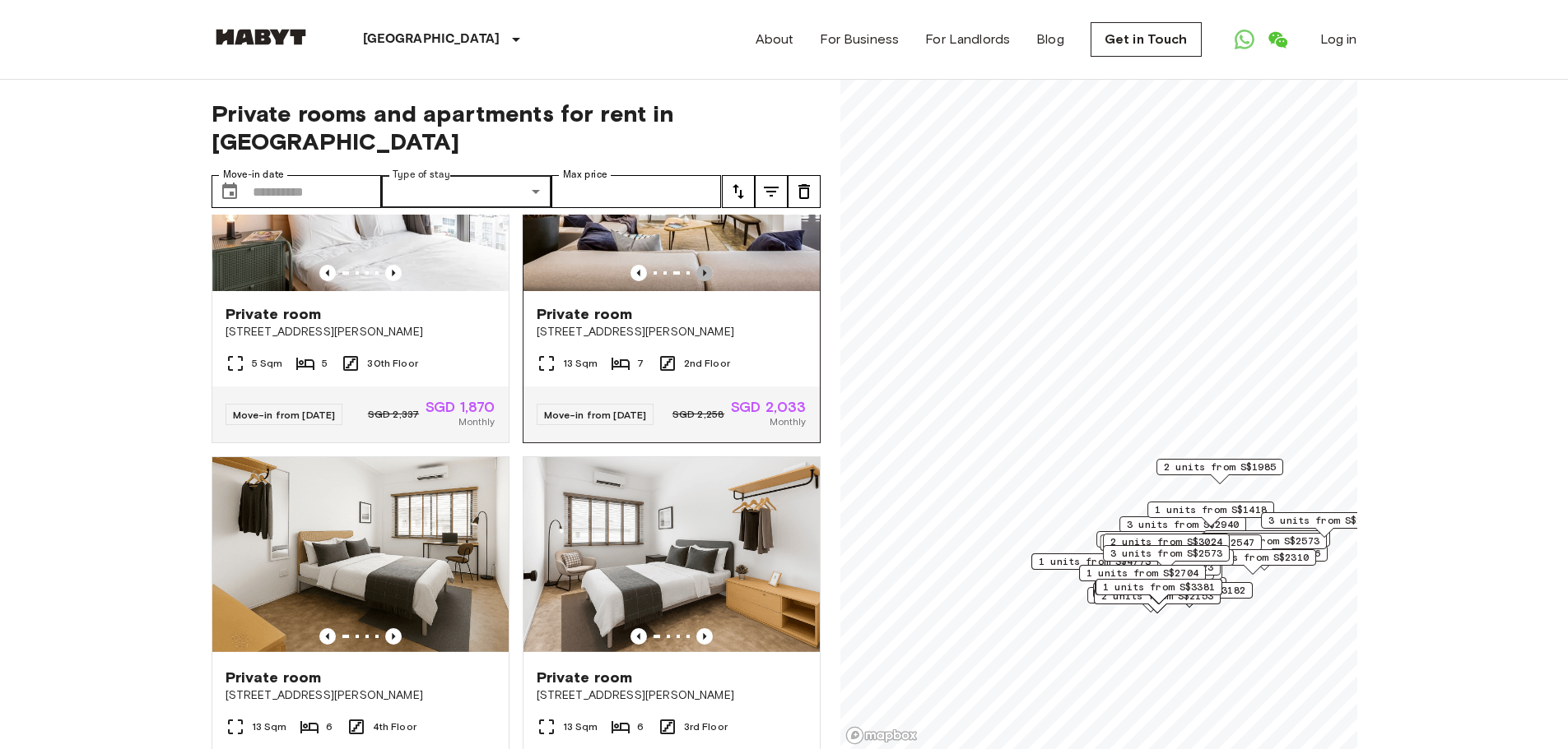
click at [696, 281] on icon "Previous image" at bounding box center [704, 272] width 17 height 17
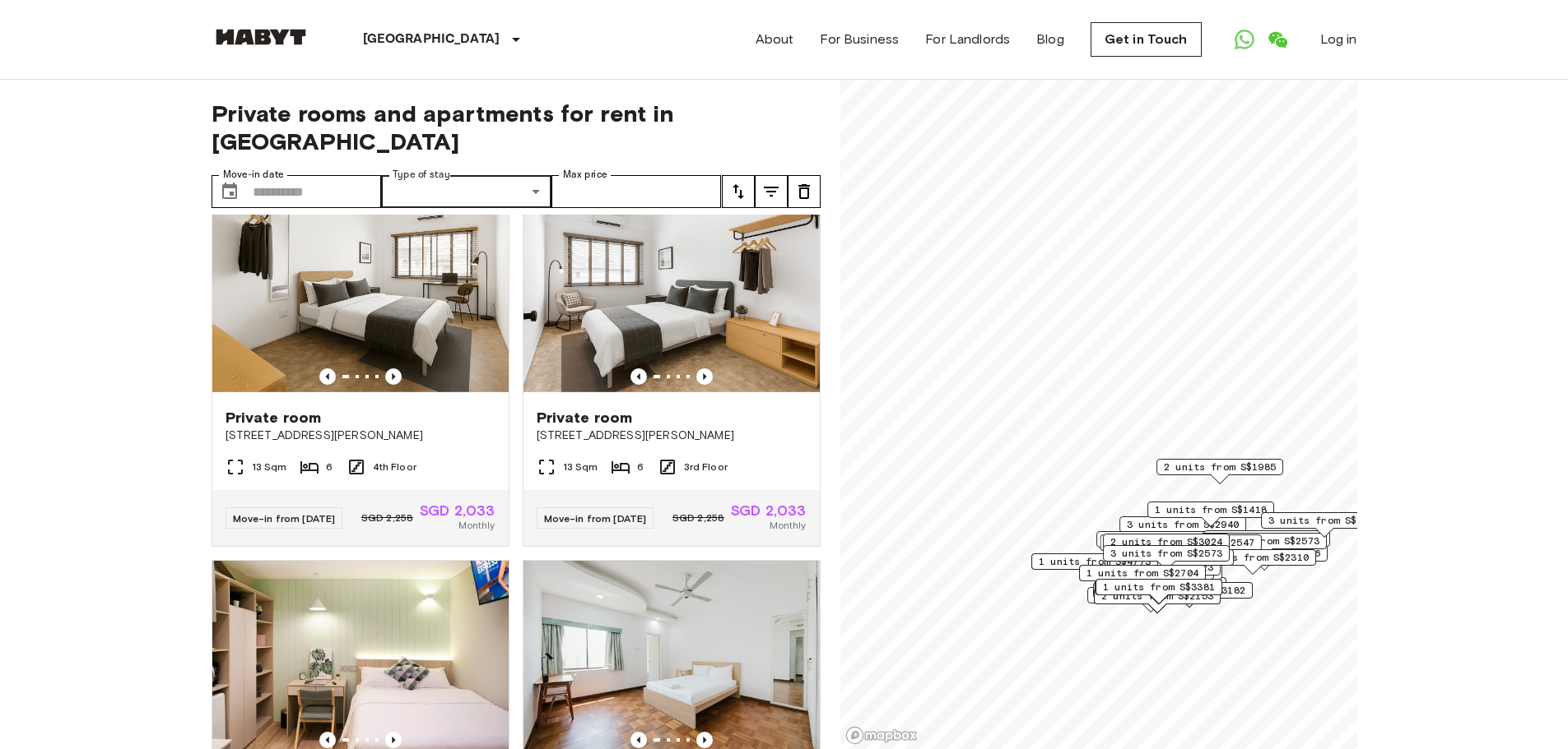
scroll to position [0, 0]
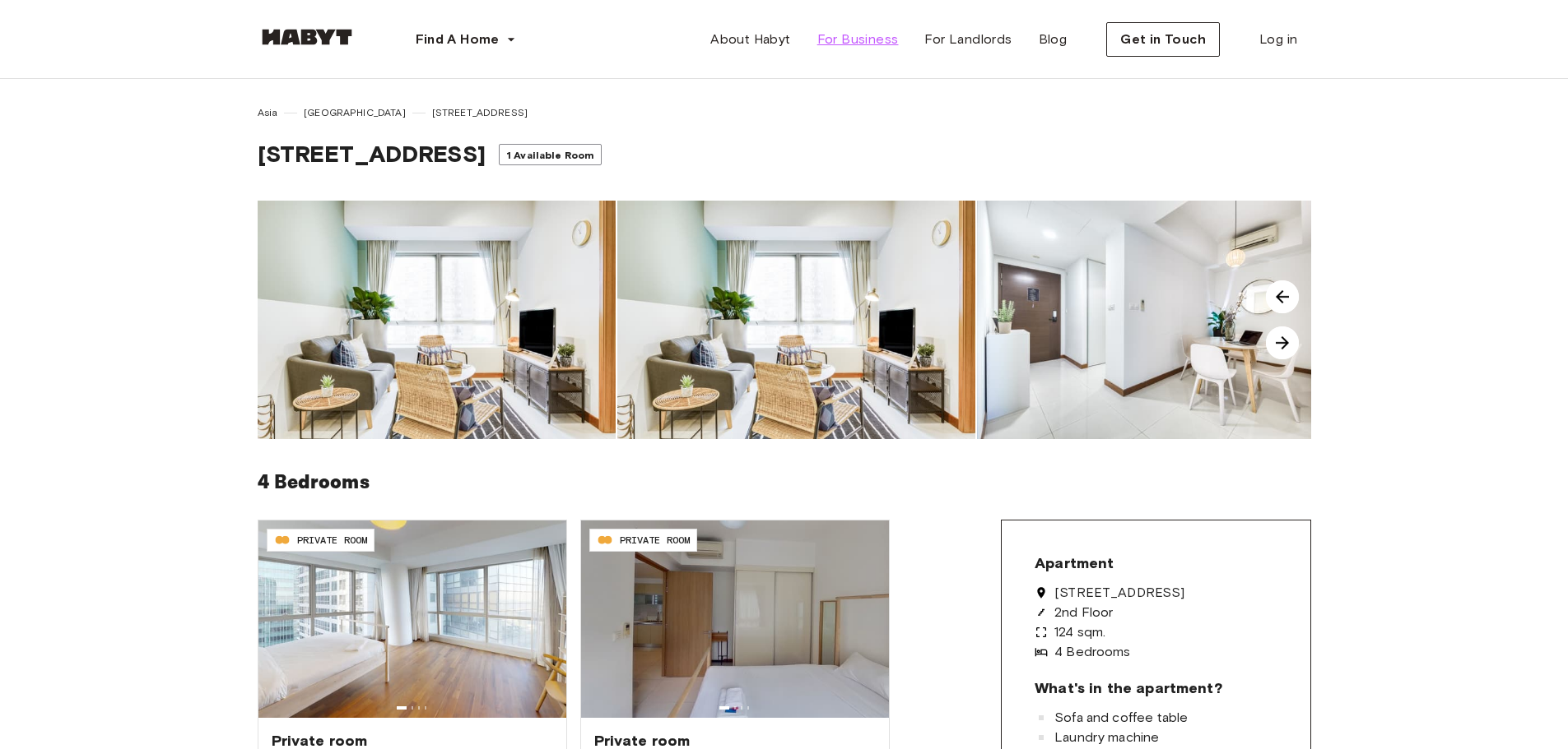
click at [846, 34] on span "For Business" at bounding box center [857, 39] width 81 height 20
